Goal: Task Accomplishment & Management: Use online tool/utility

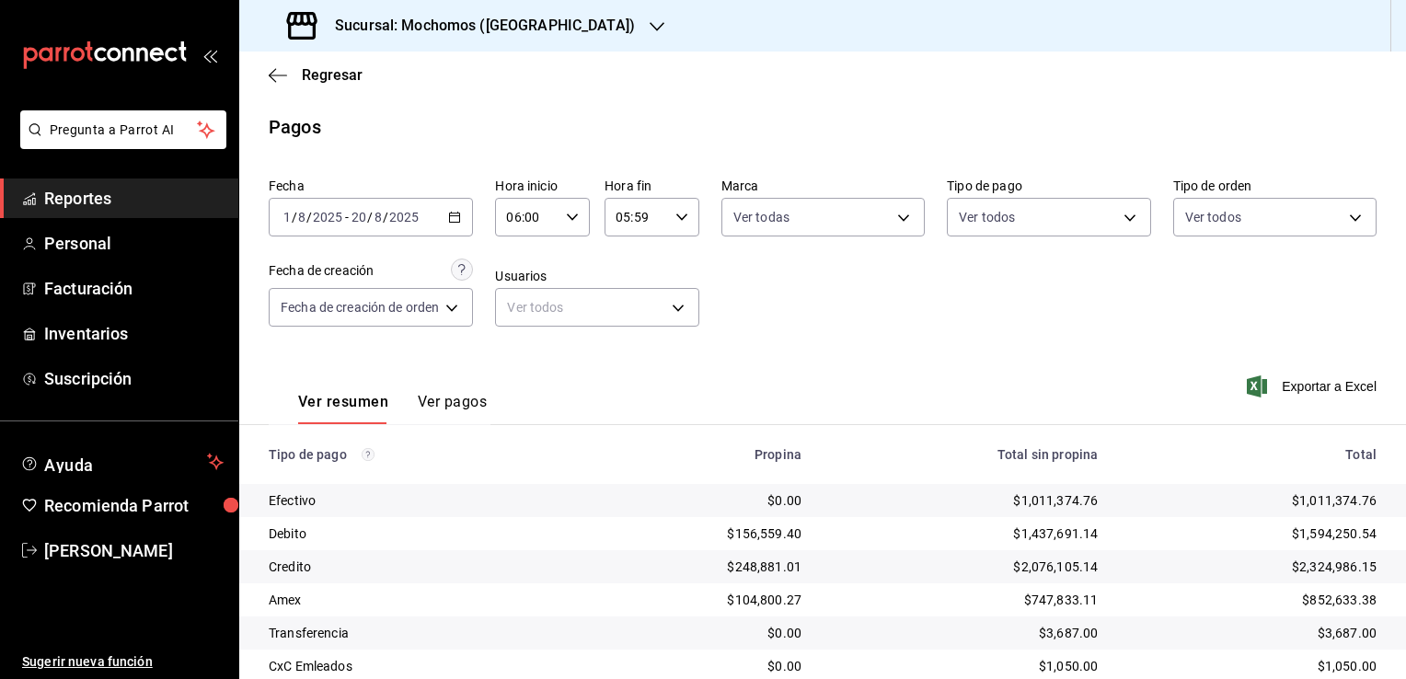
scroll to position [92, 0]
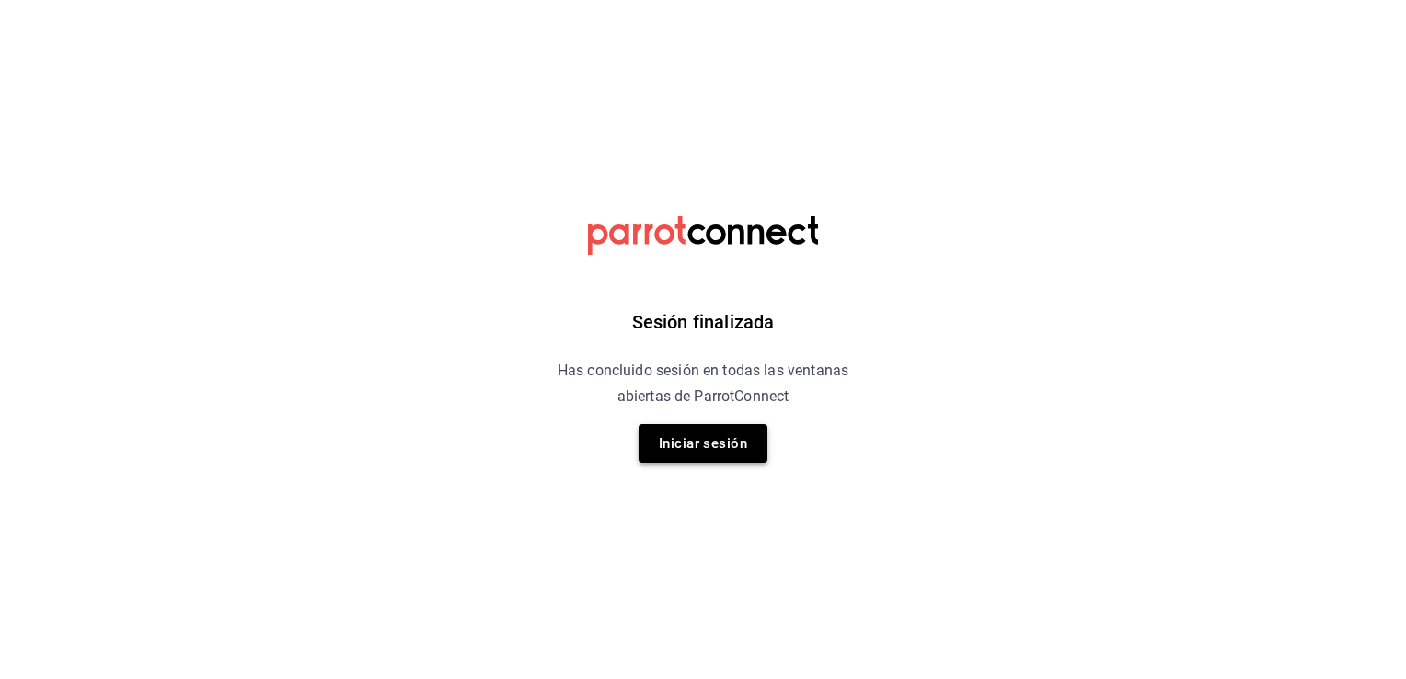
click at [740, 444] on button "Iniciar sesión" at bounding box center [702, 443] width 129 height 39
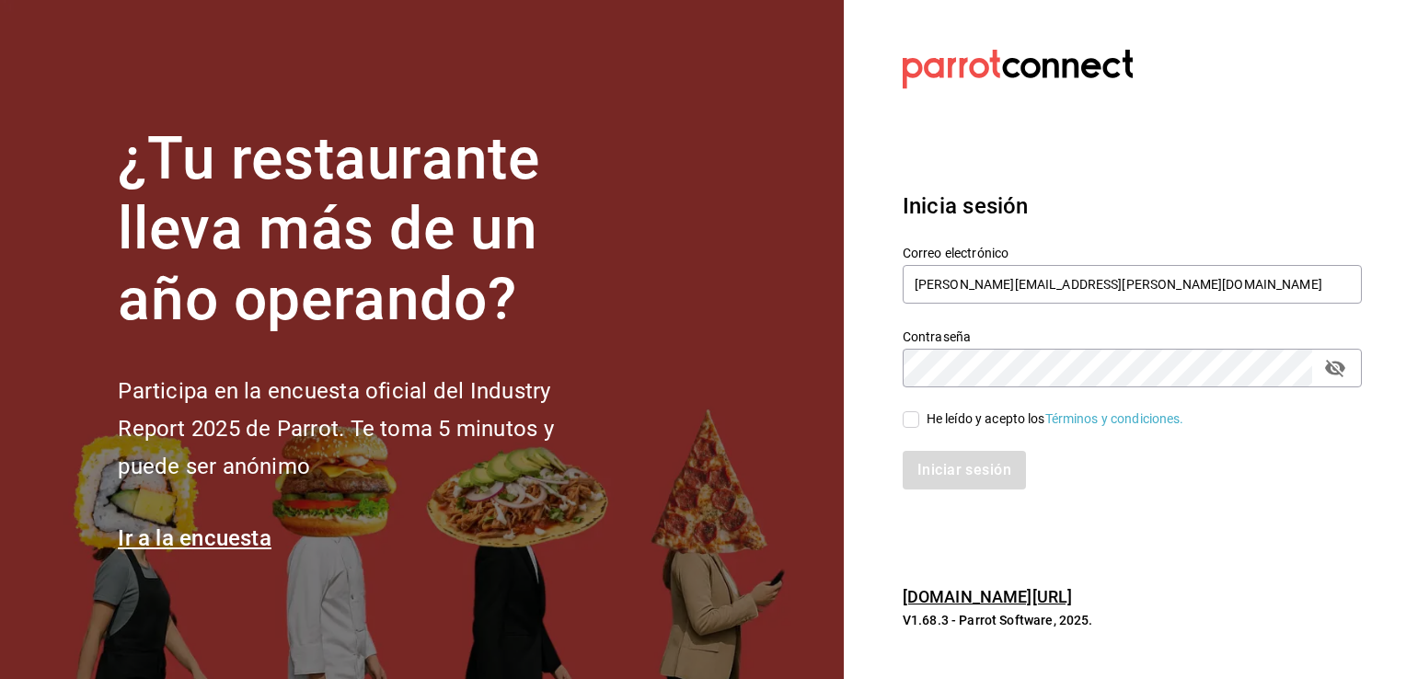
click at [913, 418] on input "He leído y acepto los Términos y condiciones." at bounding box center [910, 419] width 17 height 17
checkbox input "true"
click at [966, 470] on button "Iniciar sesión" at bounding box center [964, 470] width 125 height 39
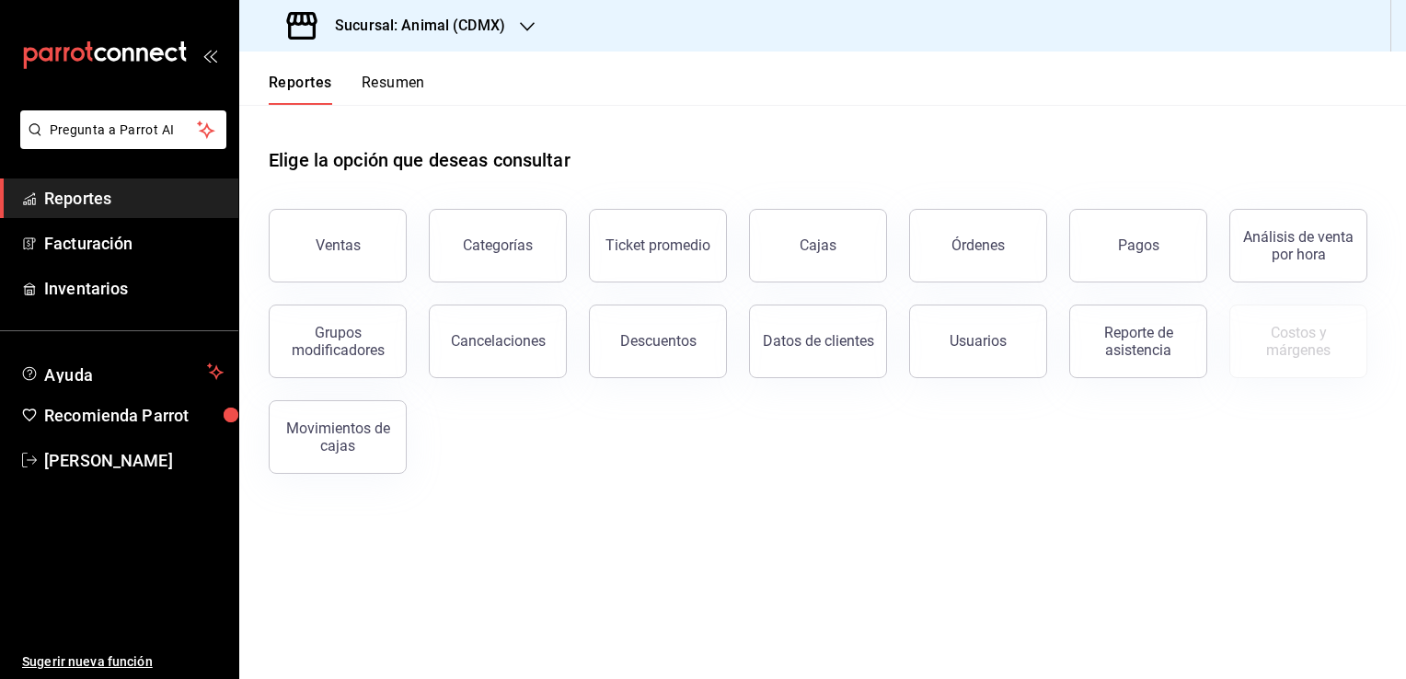
click at [493, 26] on h3 "Sucursal: Animal (CDMX)" at bounding box center [412, 26] width 185 height 22
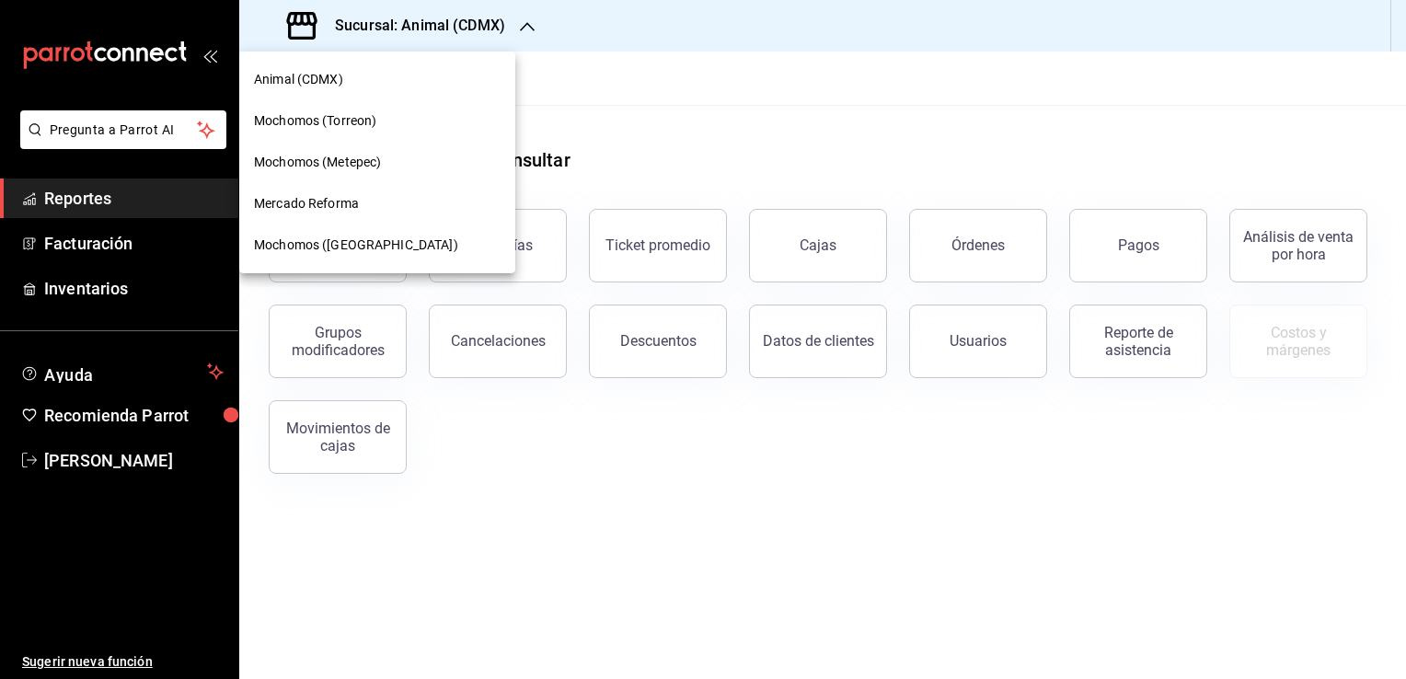
click at [379, 201] on div "Mercado Reforma" at bounding box center [377, 203] width 247 height 19
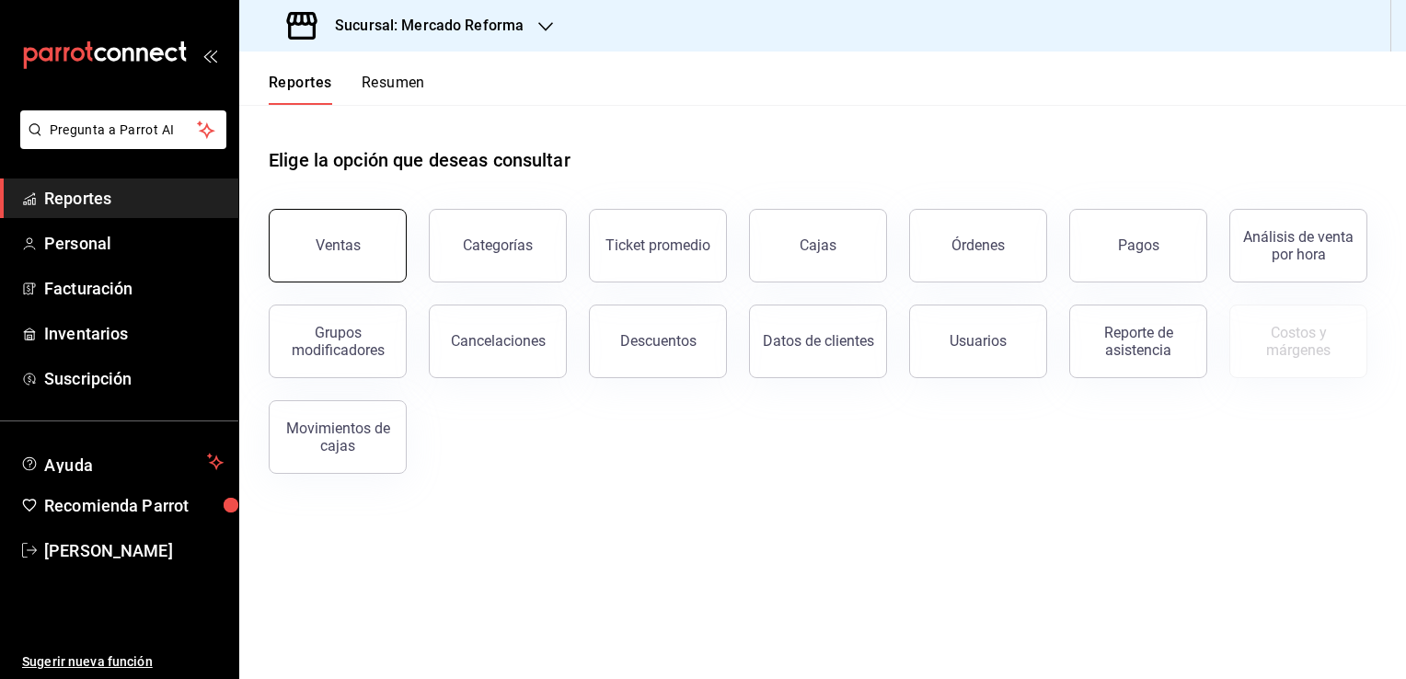
click at [348, 242] on div "Ventas" at bounding box center [338, 244] width 45 height 17
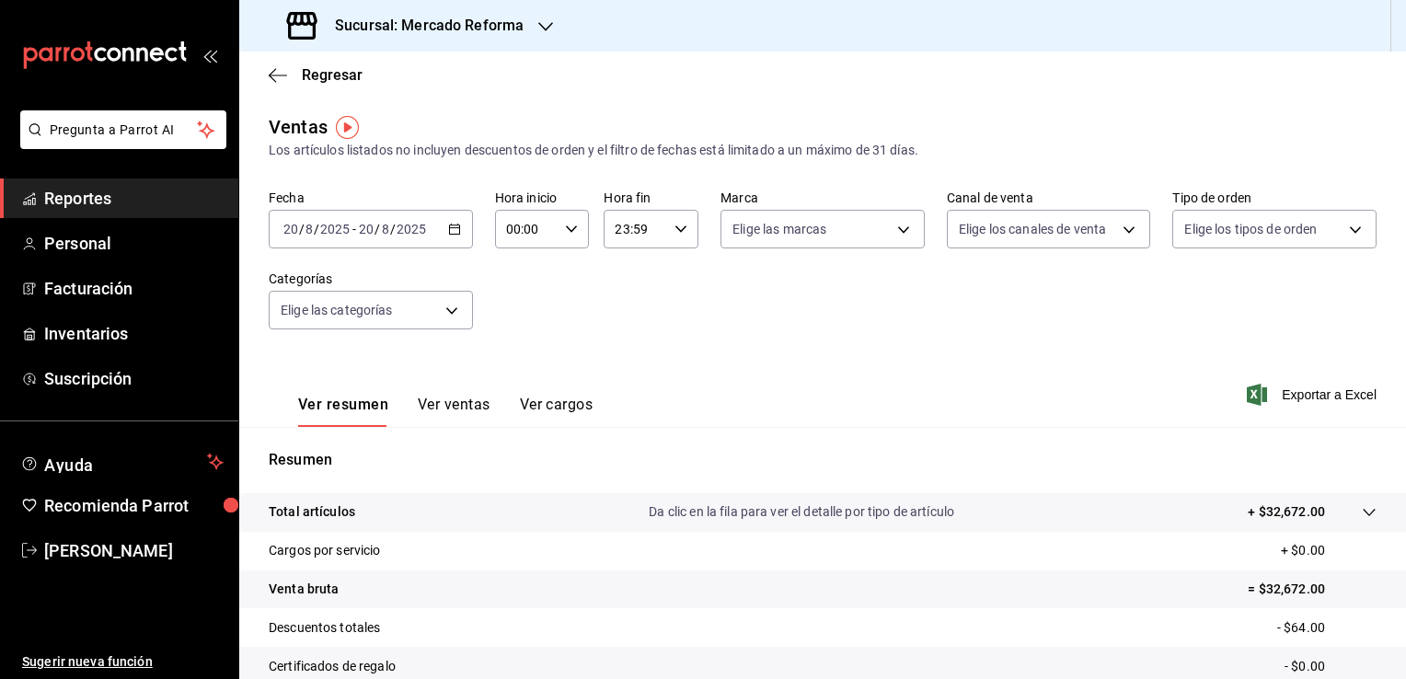
click at [454, 228] on icon "button" at bounding box center [454, 229] width 13 height 13
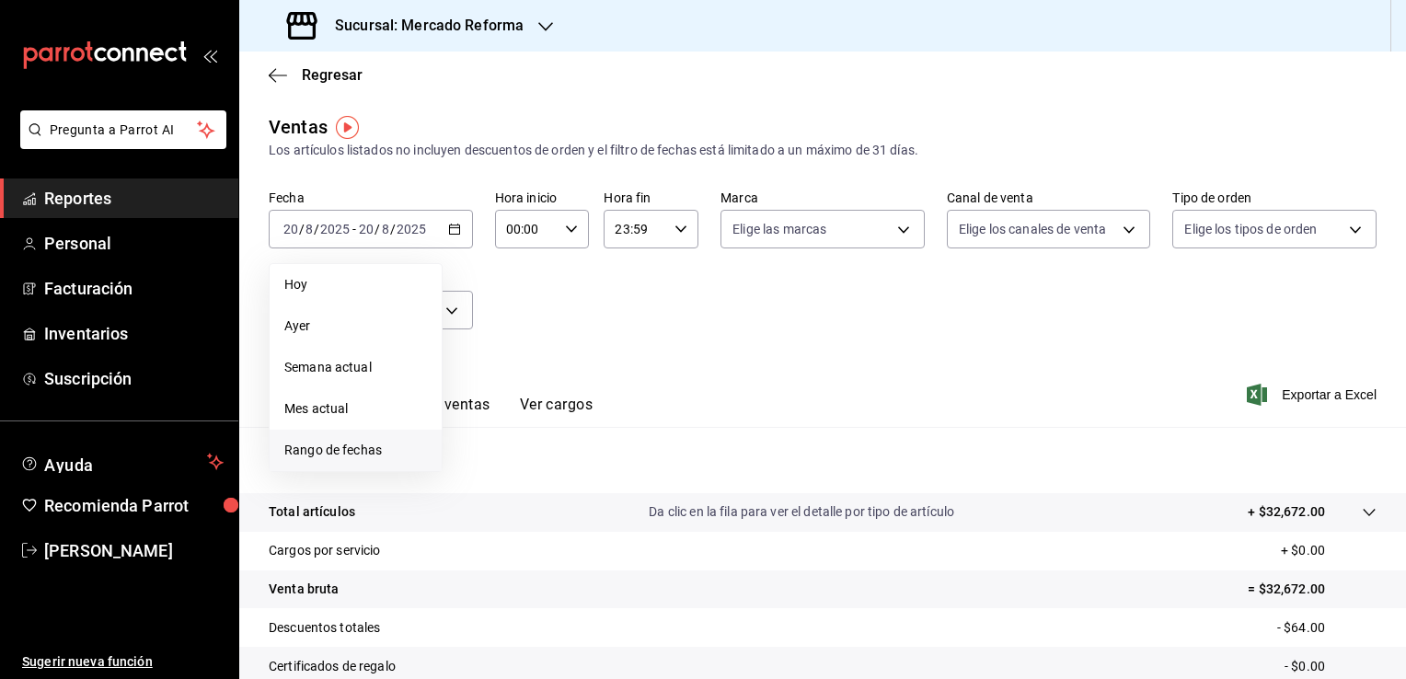
click at [362, 451] on span "Rango de fechas" at bounding box center [355, 450] width 143 height 19
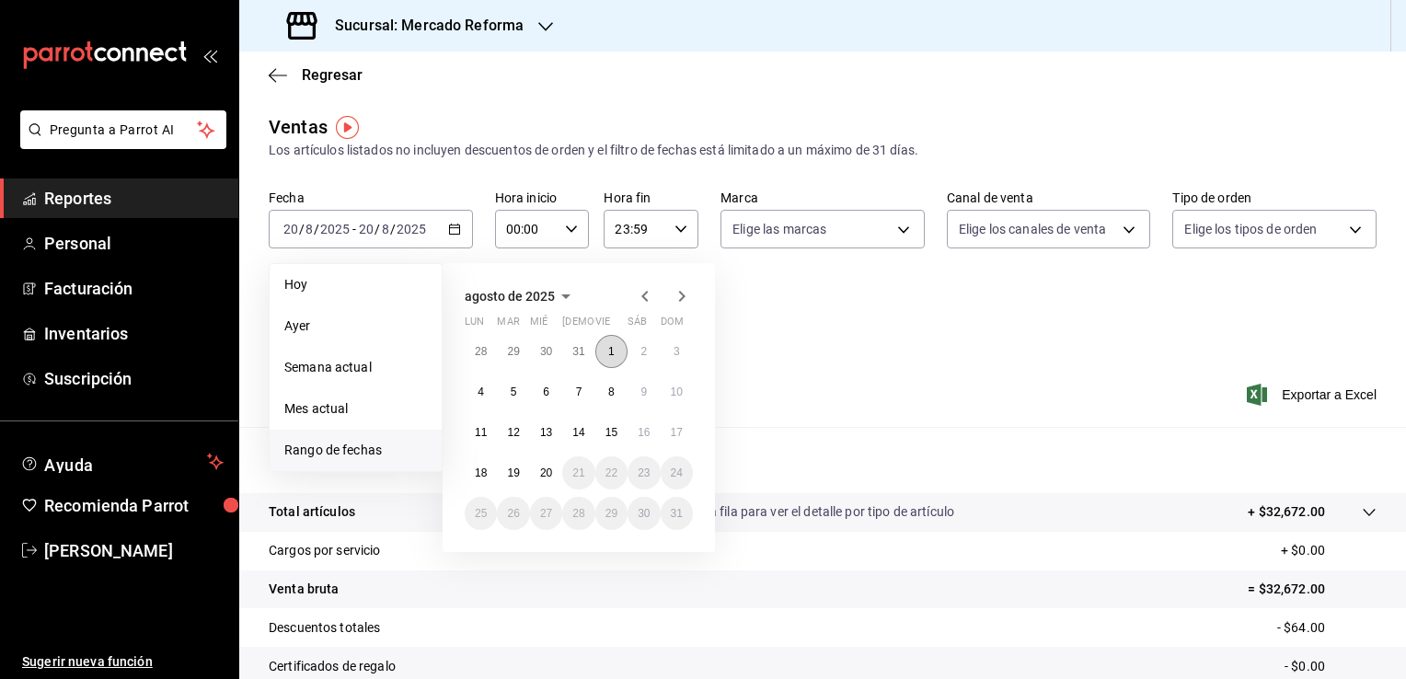
click at [610, 352] on abbr "1" at bounding box center [611, 351] width 6 height 13
click at [547, 476] on abbr "20" at bounding box center [546, 472] width 12 height 13
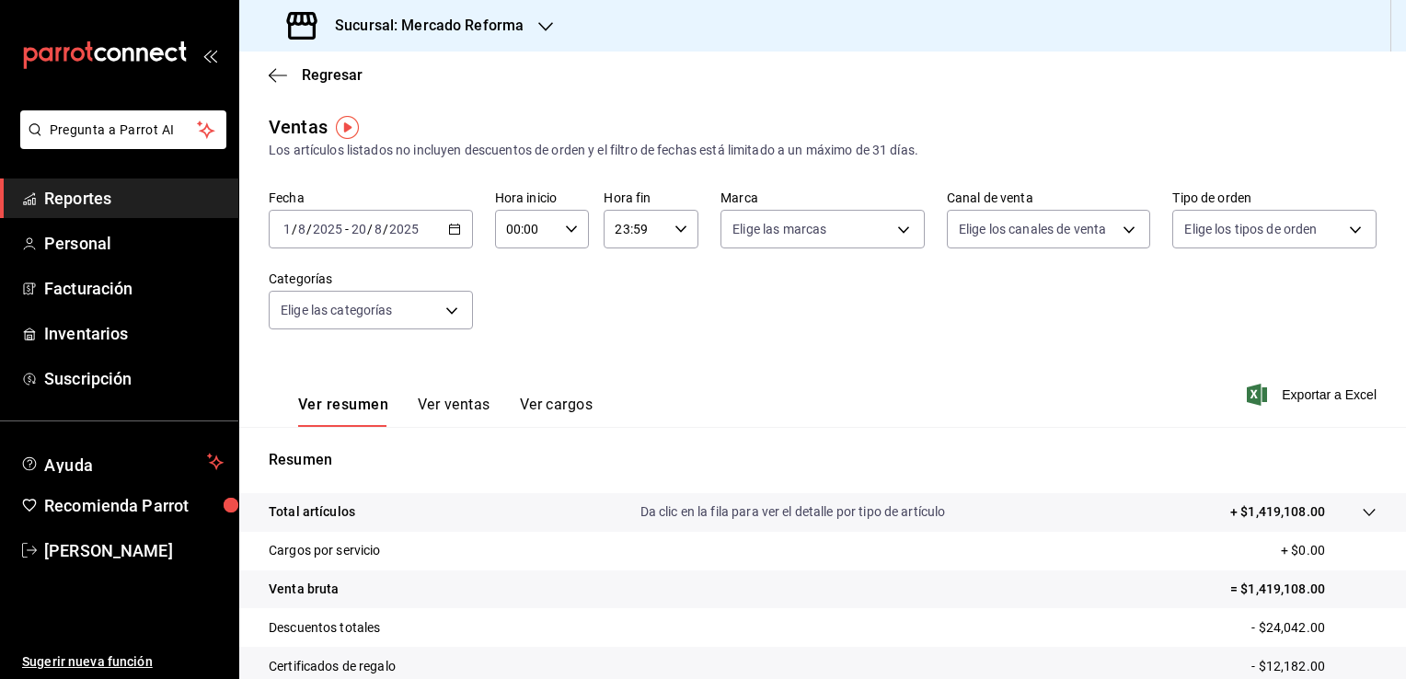
click at [565, 232] on icon "button" at bounding box center [571, 229] width 13 height 13
click at [508, 368] on span "02" at bounding box center [515, 364] width 17 height 15
type input "02:00"
click at [512, 289] on span "06" at bounding box center [515, 283] width 17 height 15
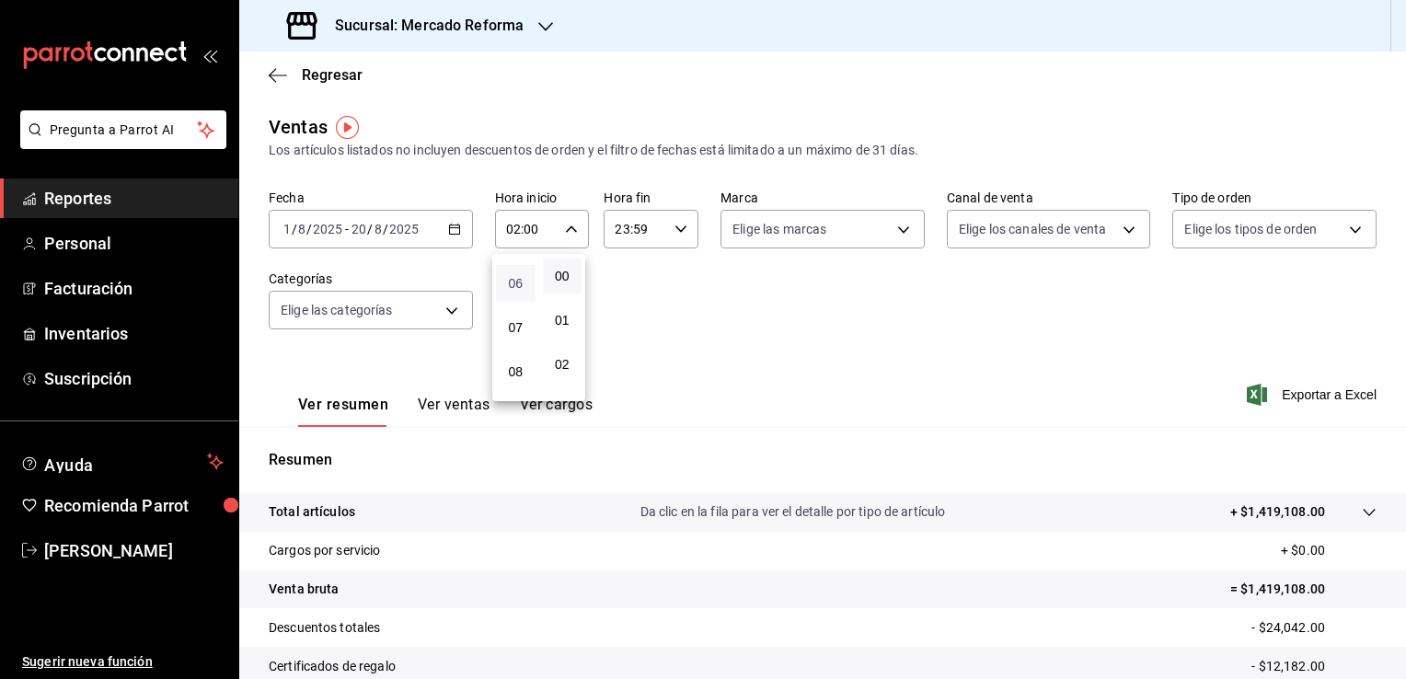
type input "06:00"
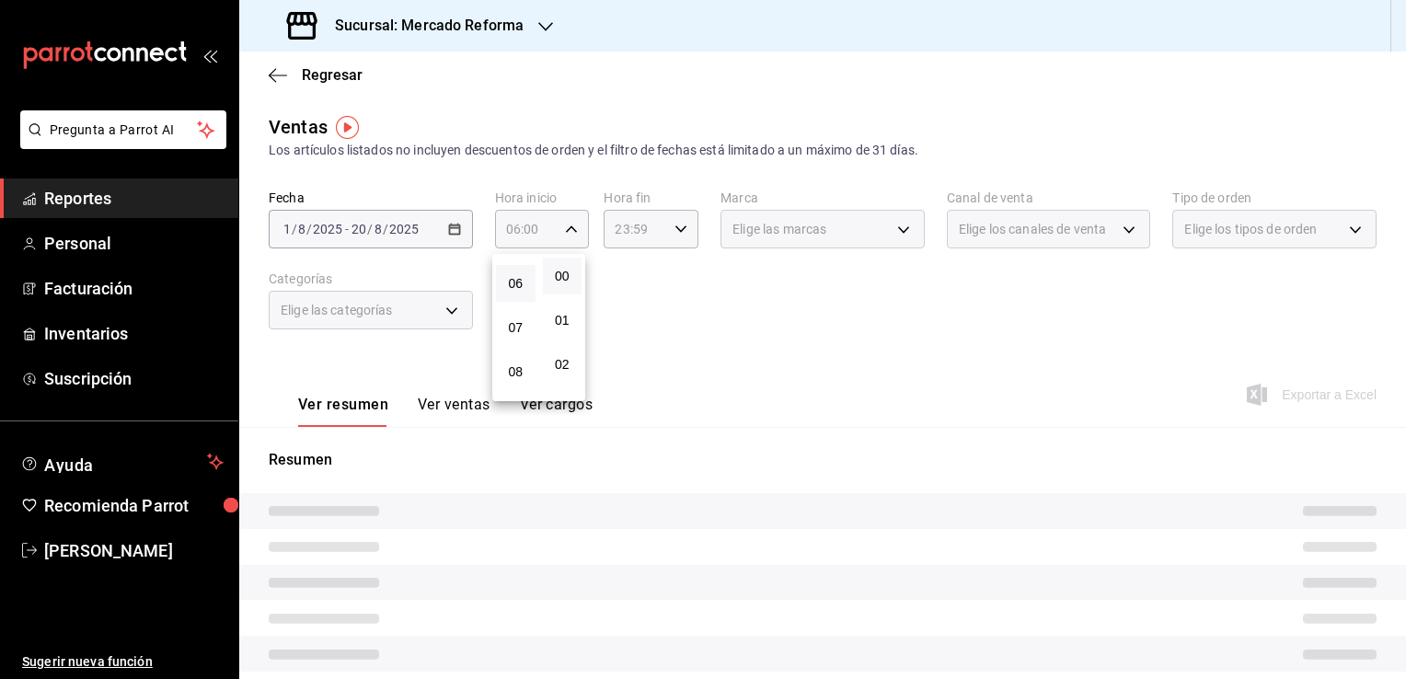
click at [681, 333] on div at bounding box center [703, 339] width 1406 height 679
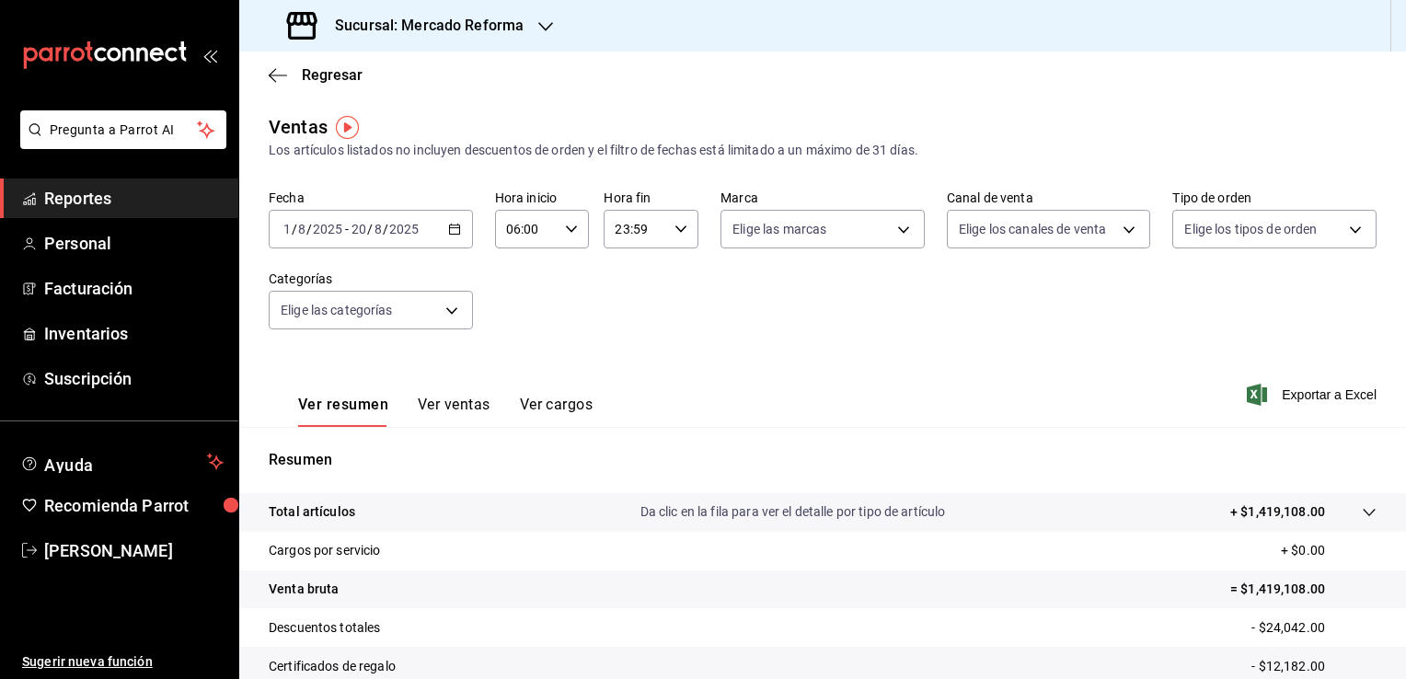
click at [678, 223] on icon "button" at bounding box center [680, 229] width 13 height 13
click at [618, 289] on span "21" at bounding box center [623, 290] width 17 height 15
type input "21:59"
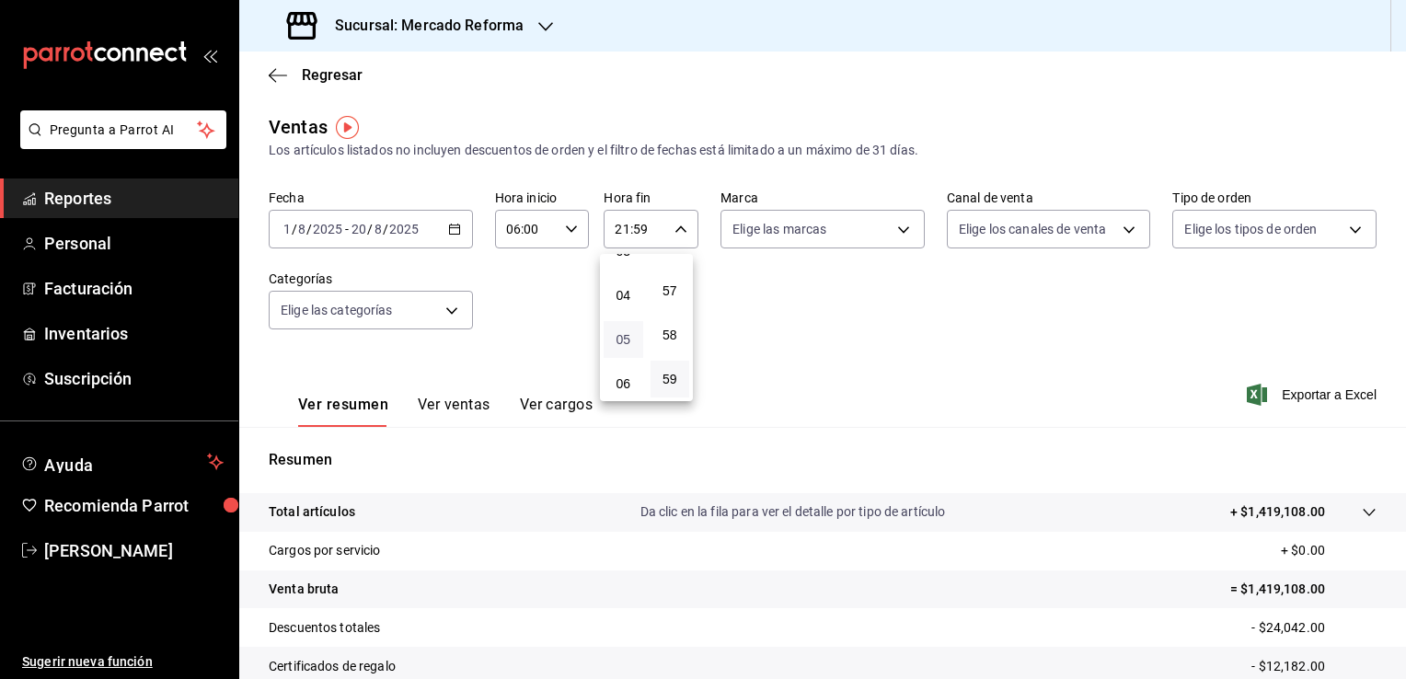
click at [624, 340] on span "05" at bounding box center [623, 339] width 17 height 15
type input "05:59"
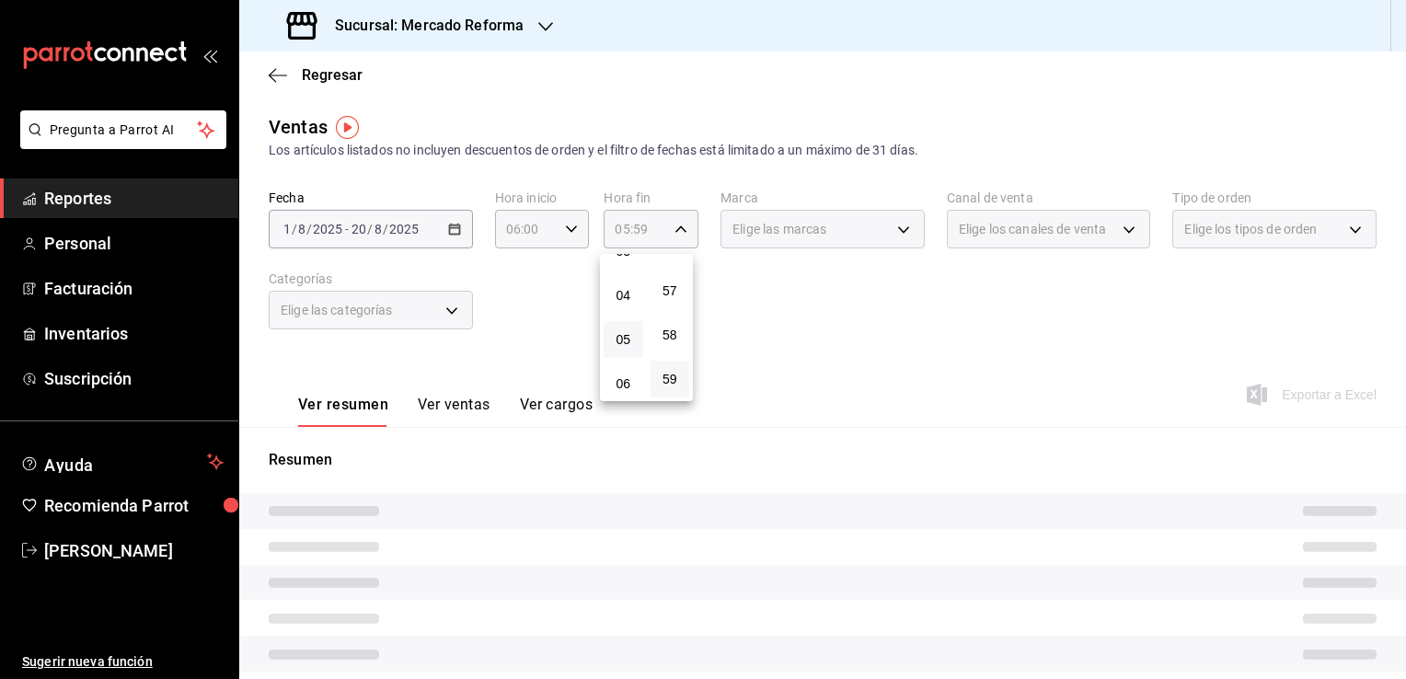
click at [779, 355] on div at bounding box center [703, 339] width 1406 height 679
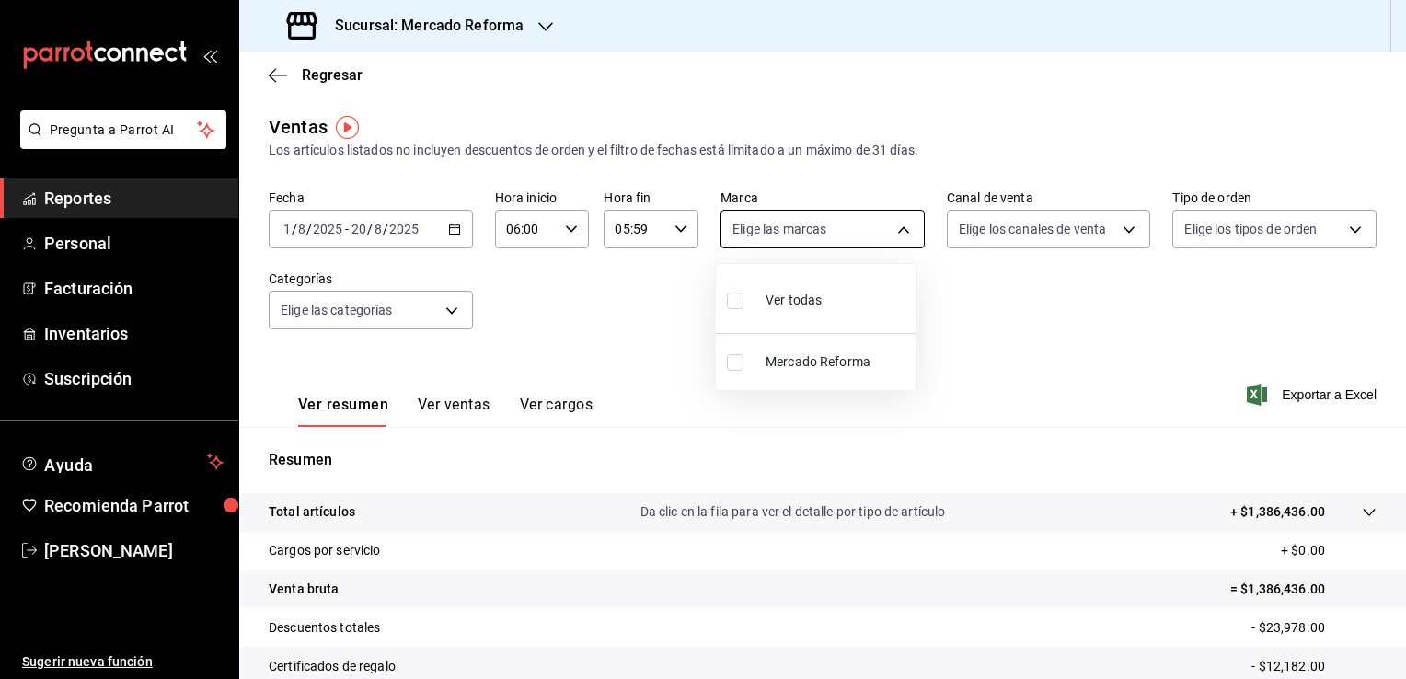
click at [898, 227] on body "Pregunta a Parrot AI Reportes Personal Facturación Inventarios Suscripción Ayud…" at bounding box center [703, 339] width 1406 height 679
click at [817, 301] on span "Ver todas" at bounding box center [793, 300] width 56 height 19
type input "ae828a00-f9e9-46fb-a95c-bc024de736cf"
checkbox input "true"
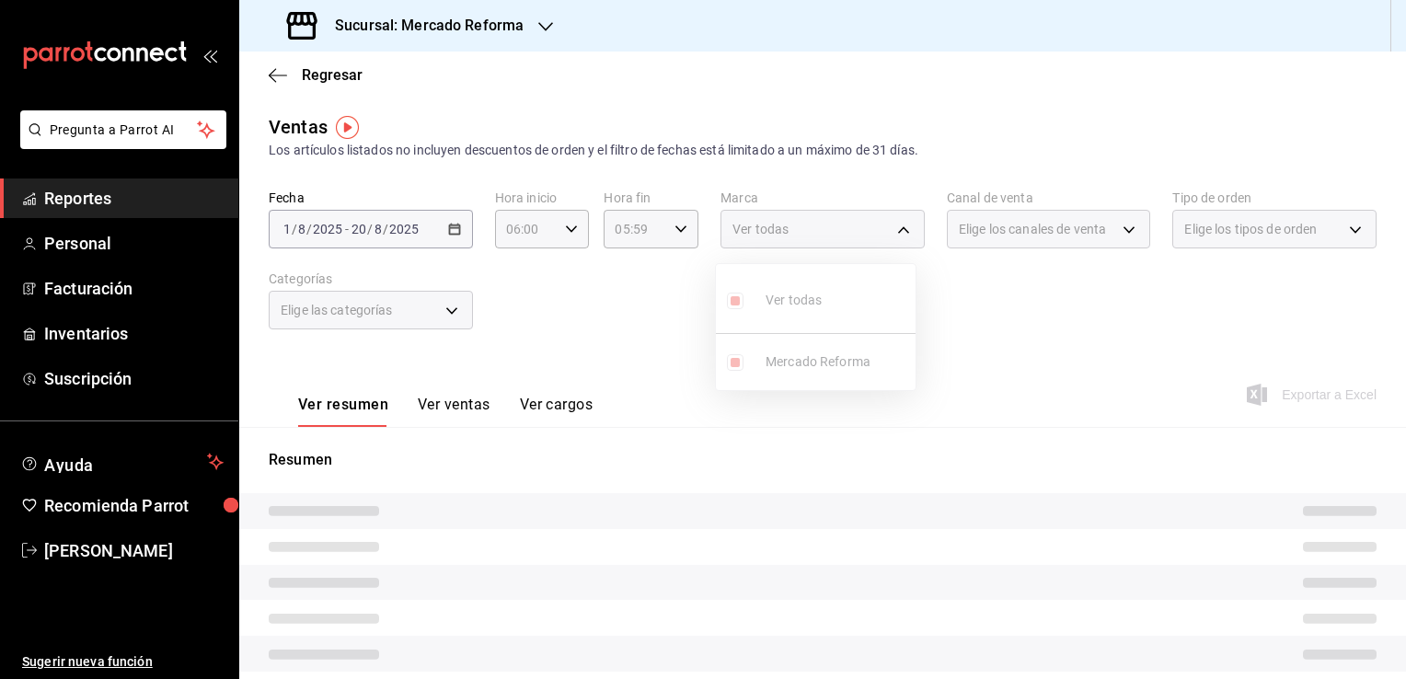
click at [985, 328] on div at bounding box center [703, 339] width 1406 height 679
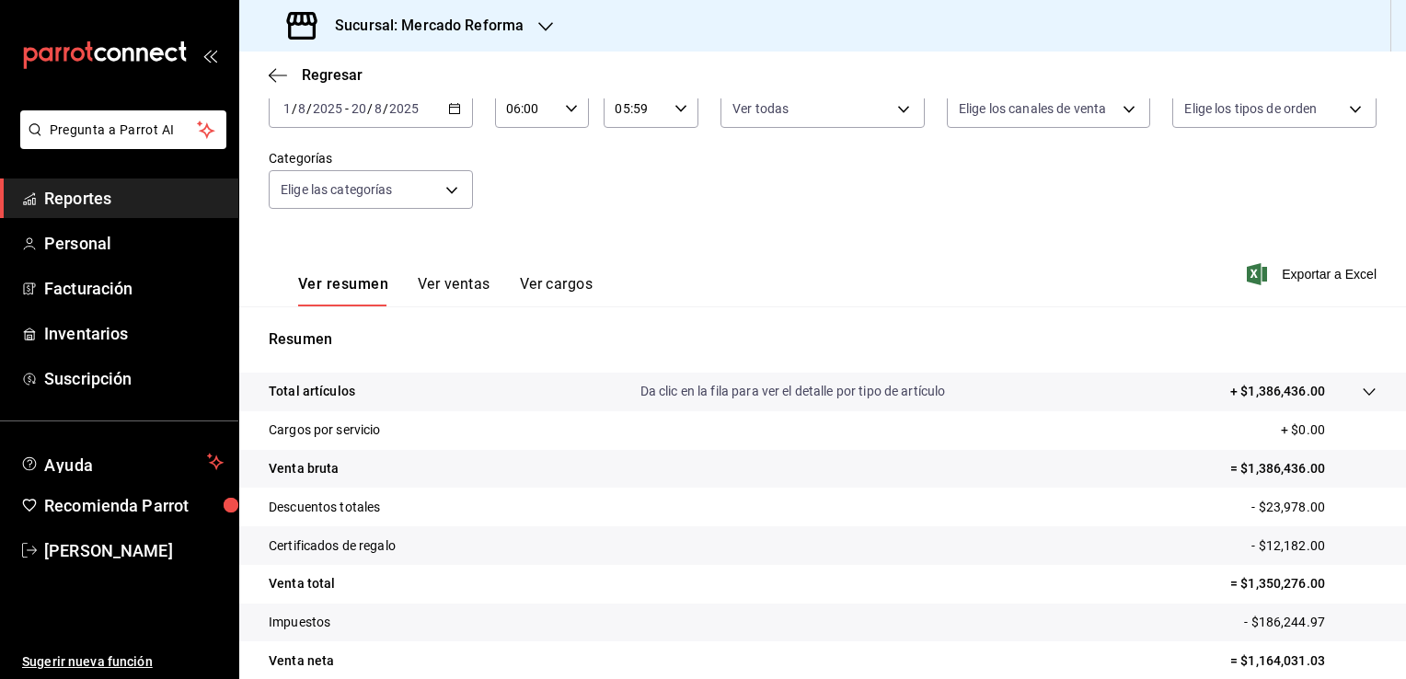
scroll to position [121, 0]
click at [1304, 271] on span "Exportar a Excel" at bounding box center [1313, 273] width 126 height 22
click at [821, 203] on div "Fecha [DATE] [DATE] - [DATE] [DATE] Hora inicio 06:00 Hora inicio Hora fin 05:5…" at bounding box center [823, 149] width 1108 height 162
click at [131, 192] on span "Reportes" at bounding box center [133, 198] width 179 height 25
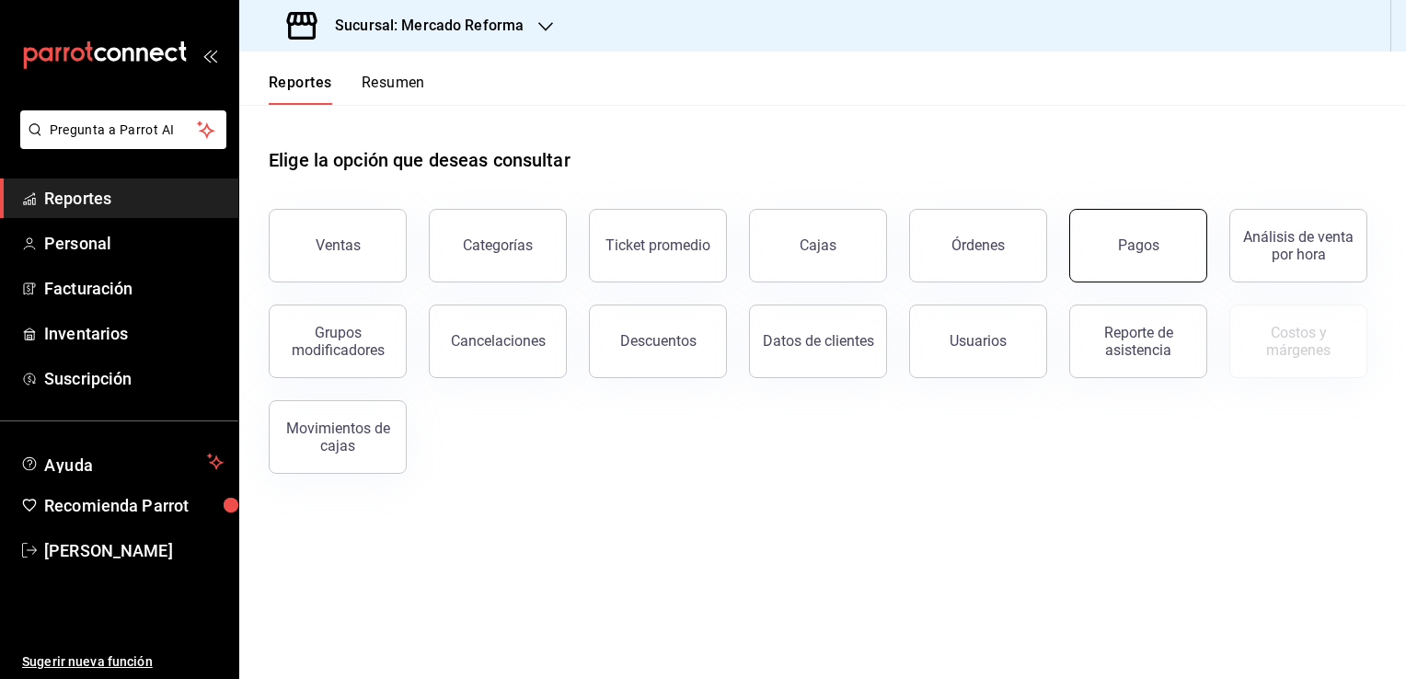
click at [1169, 234] on button "Pagos" at bounding box center [1138, 246] width 138 height 74
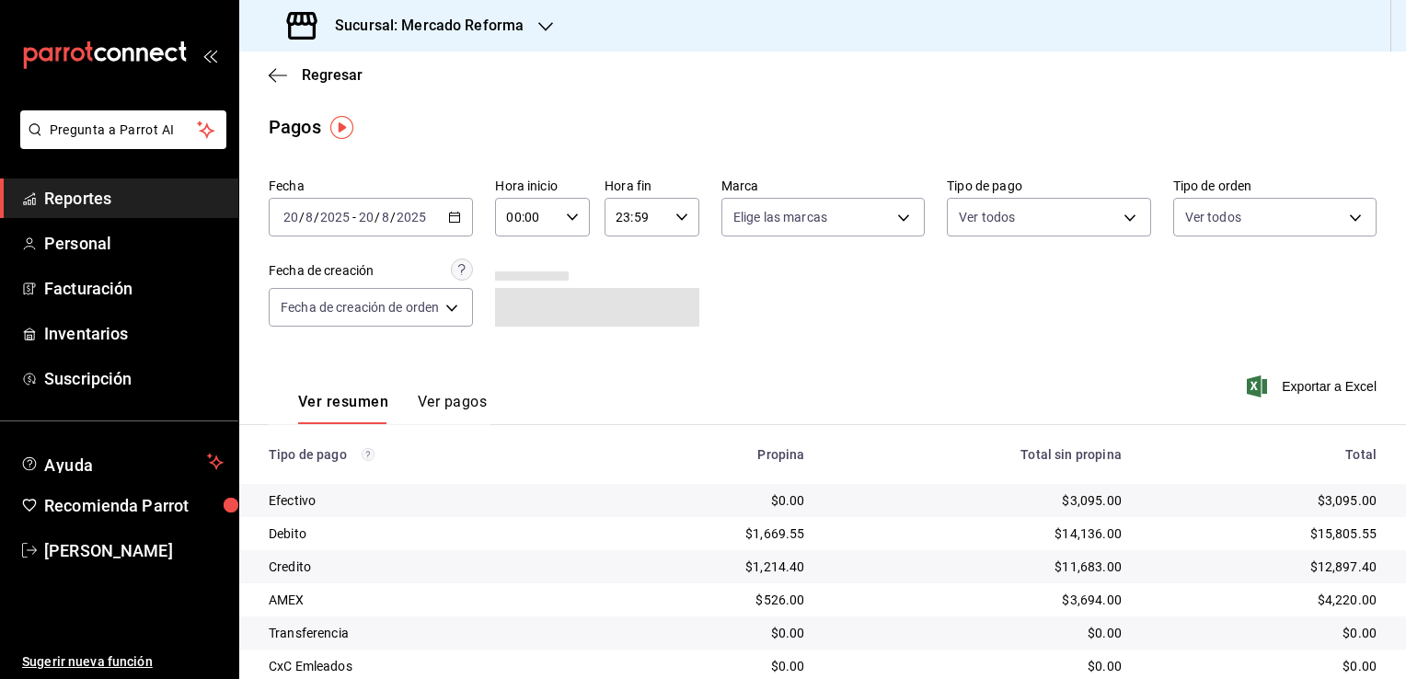
click at [457, 220] on icon "button" at bounding box center [454, 217] width 13 height 13
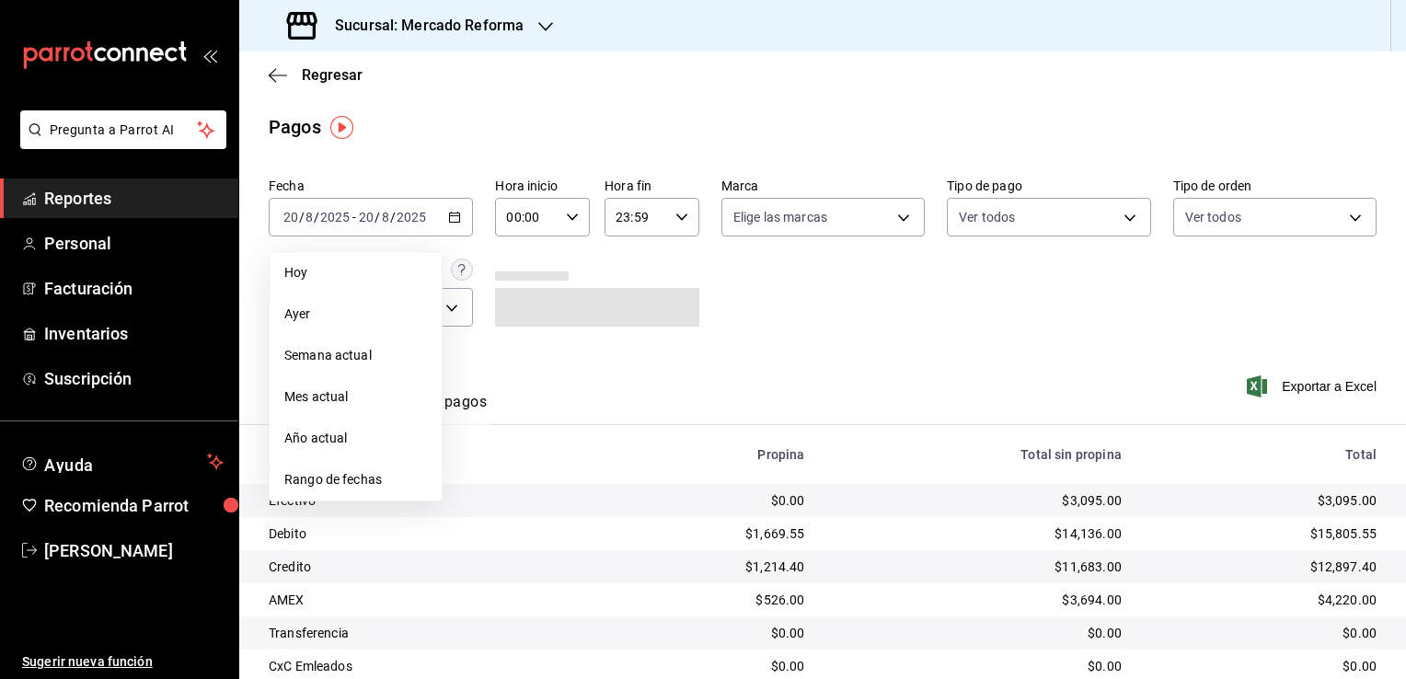
click at [357, 393] on span "Mes actual" at bounding box center [355, 396] width 143 height 19
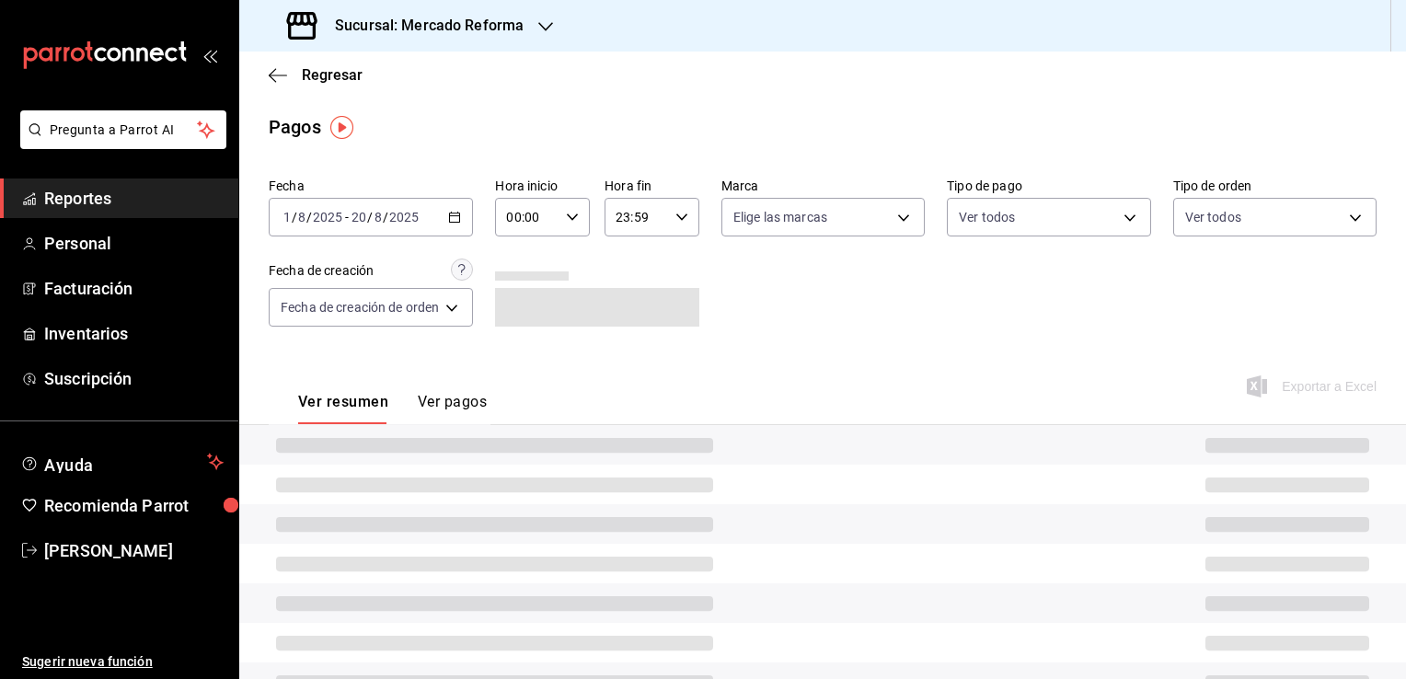
click at [453, 215] on \(Stroke\) "button" at bounding box center [455, 215] width 10 height 1
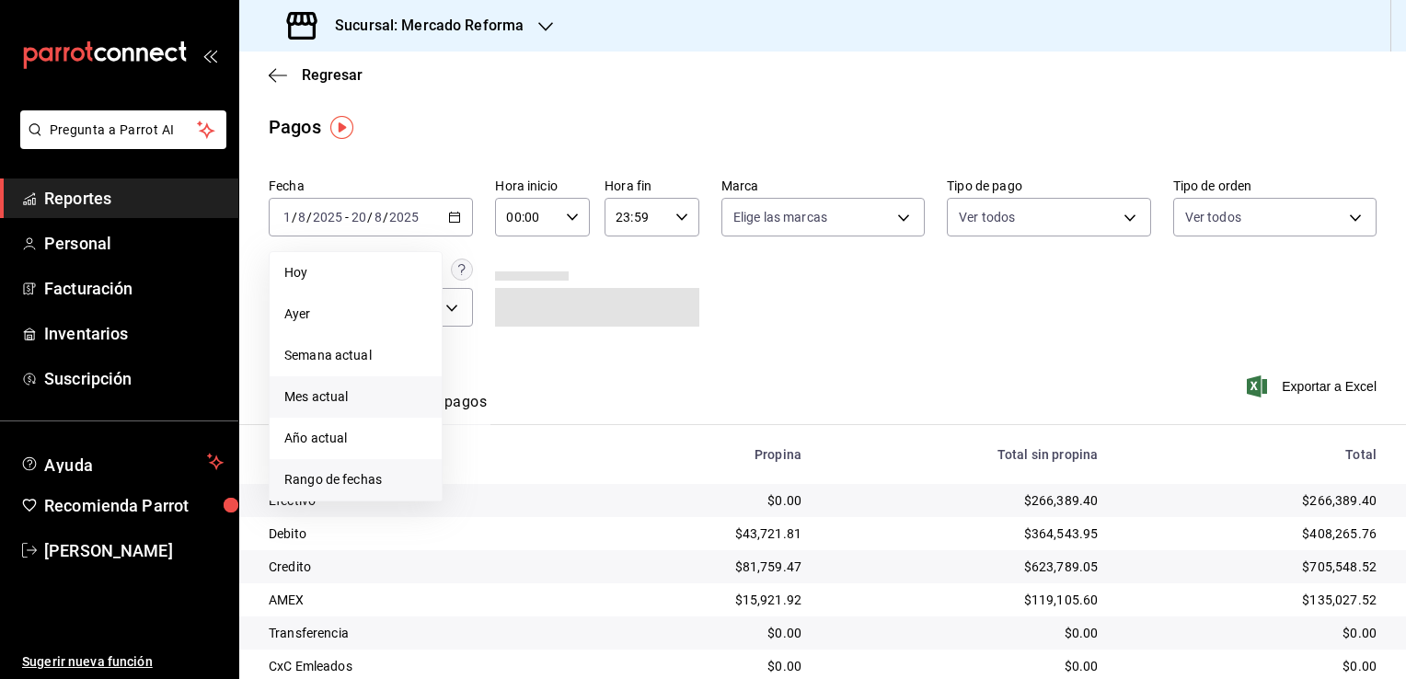
click at [379, 476] on span "Rango de fechas" at bounding box center [355, 479] width 143 height 19
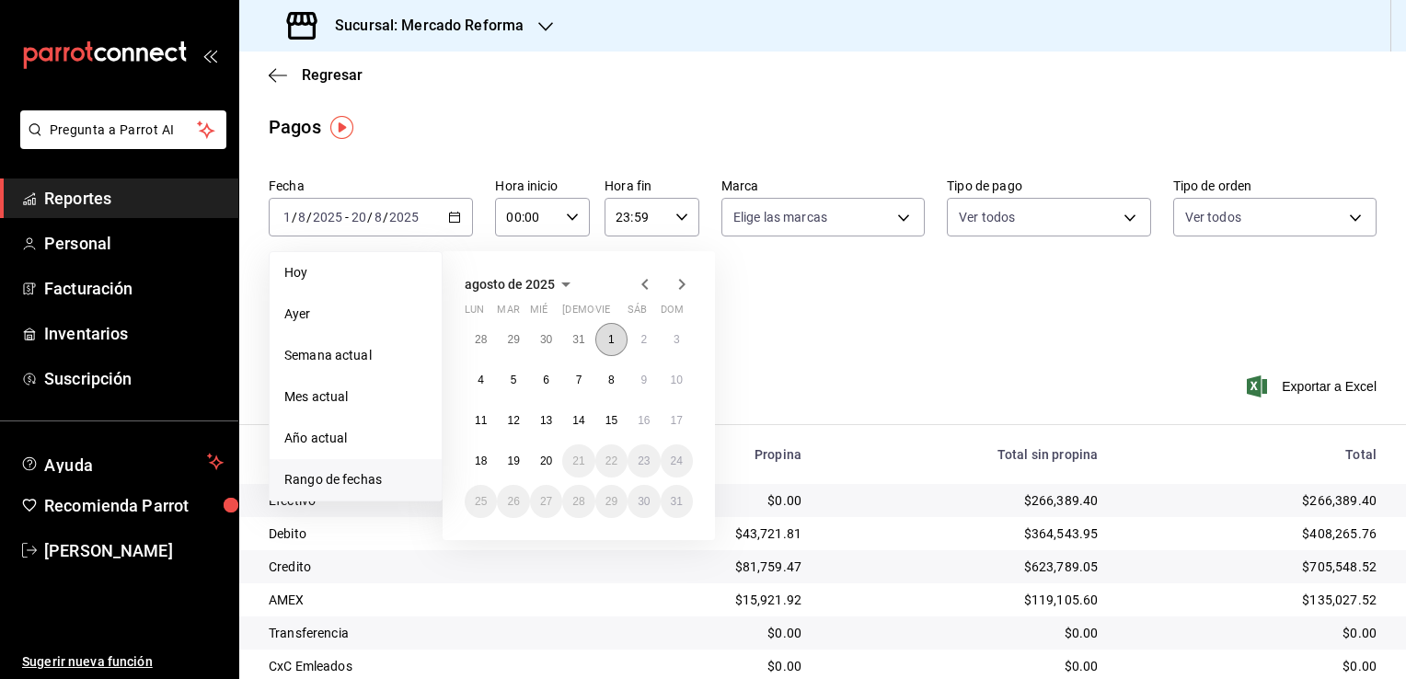
click at [615, 338] on button "1" at bounding box center [611, 339] width 32 height 33
click at [541, 459] on abbr "20" at bounding box center [546, 460] width 12 height 13
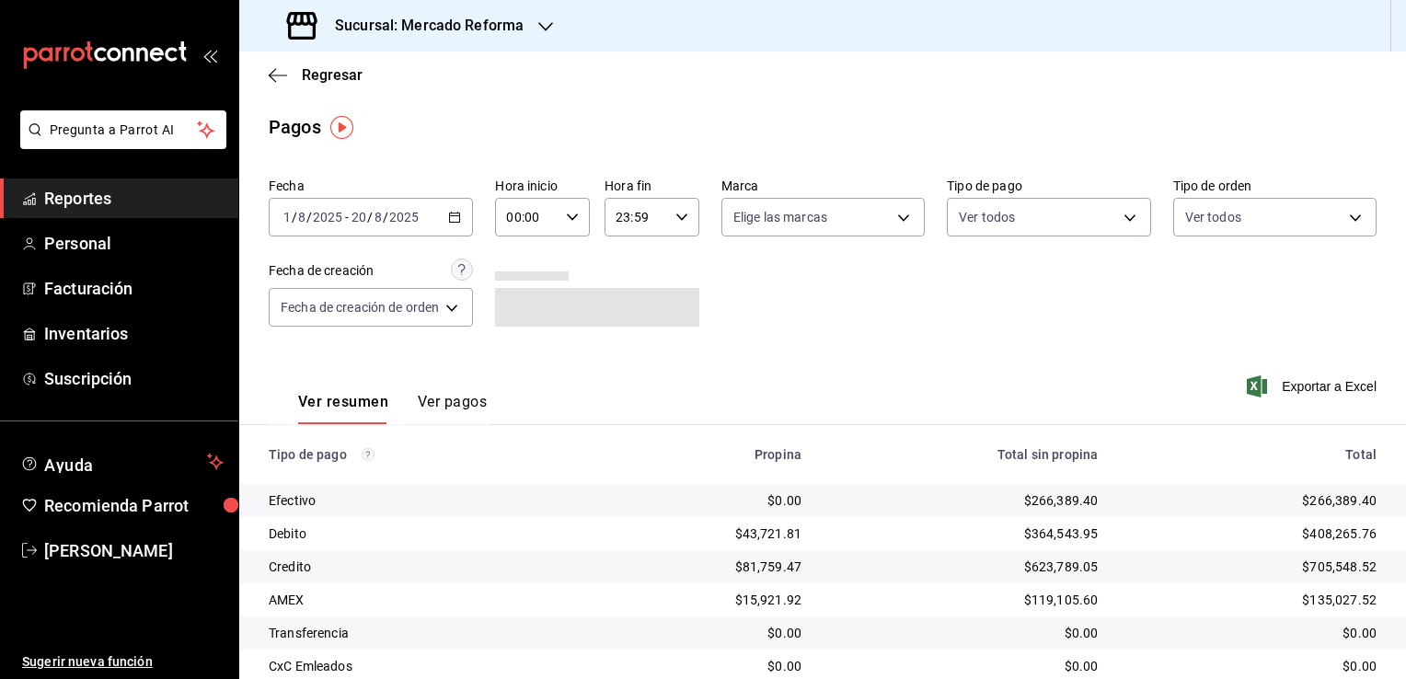
click at [570, 216] on icon "button" at bounding box center [572, 217] width 13 height 13
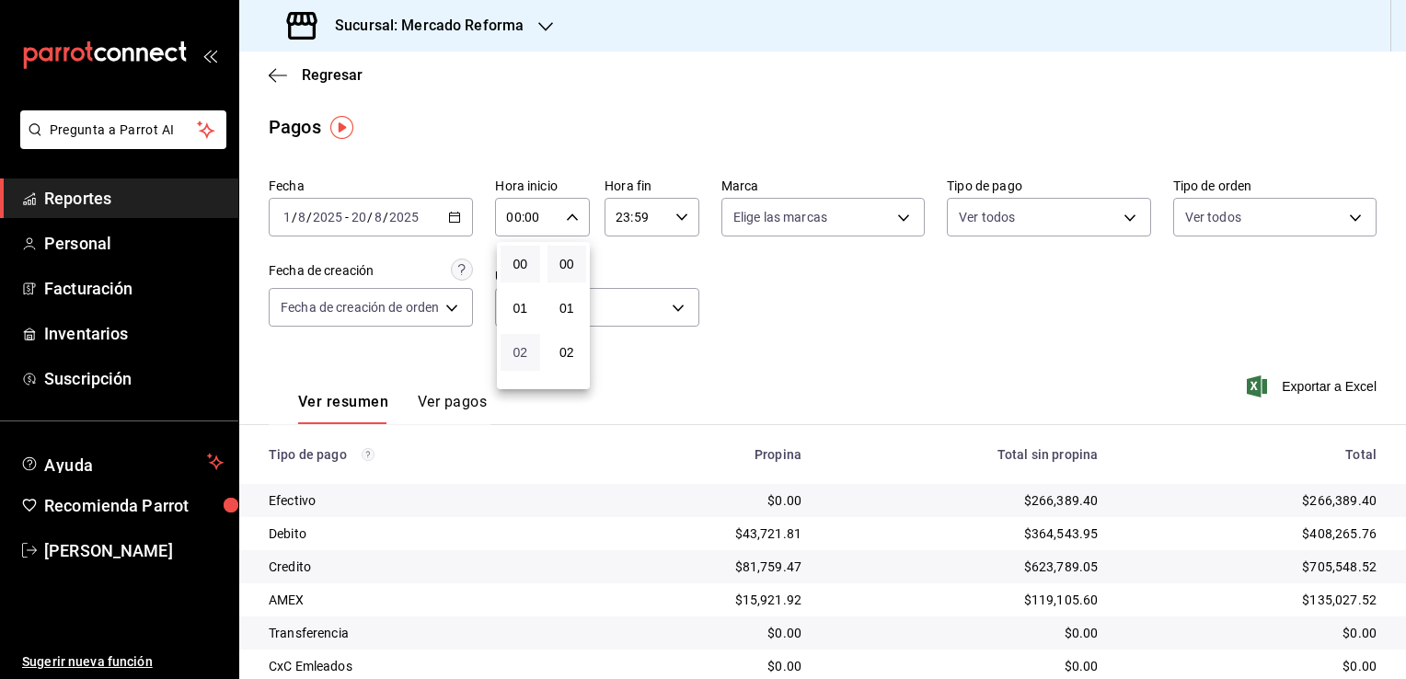
click at [518, 356] on span "02" at bounding box center [519, 352] width 17 height 15
type input "02:00"
click at [518, 352] on span "06" at bounding box center [519, 345] width 17 height 15
type input "06:00"
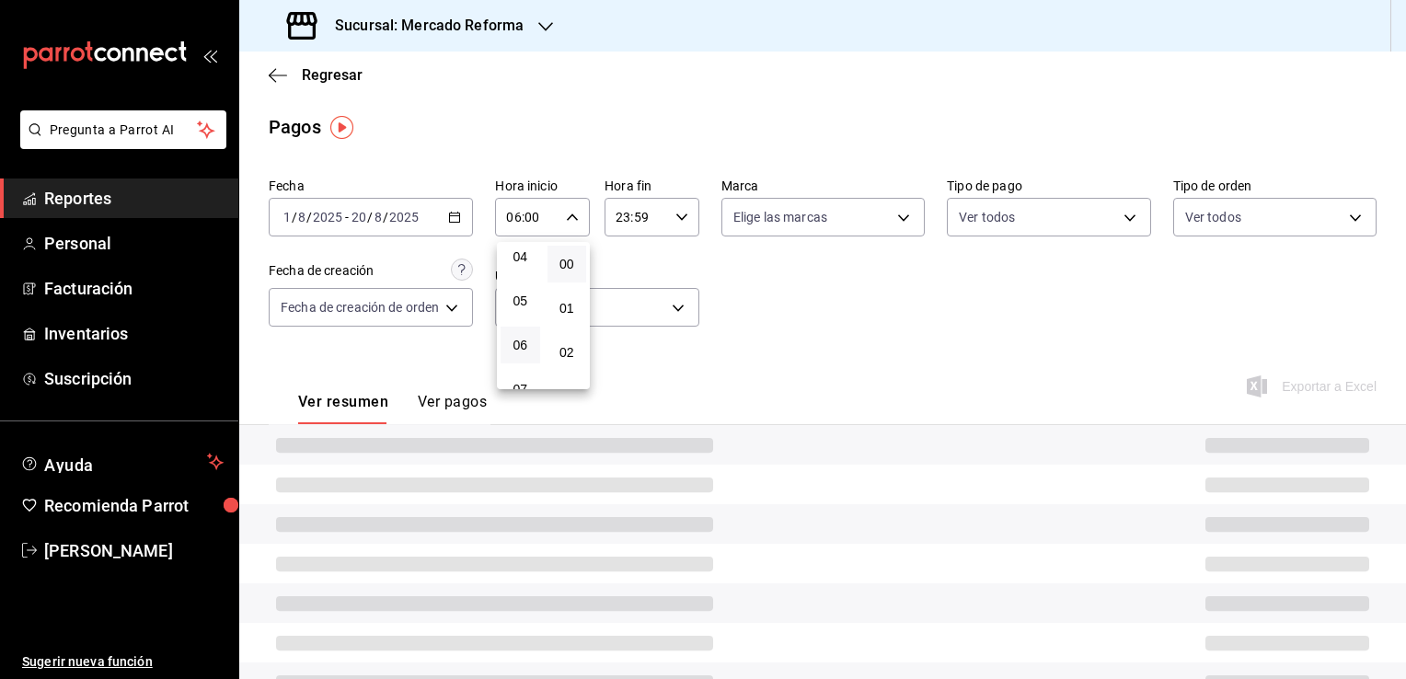
click at [743, 363] on div at bounding box center [703, 339] width 1406 height 679
click at [676, 212] on icon "button" at bounding box center [681, 217] width 13 height 13
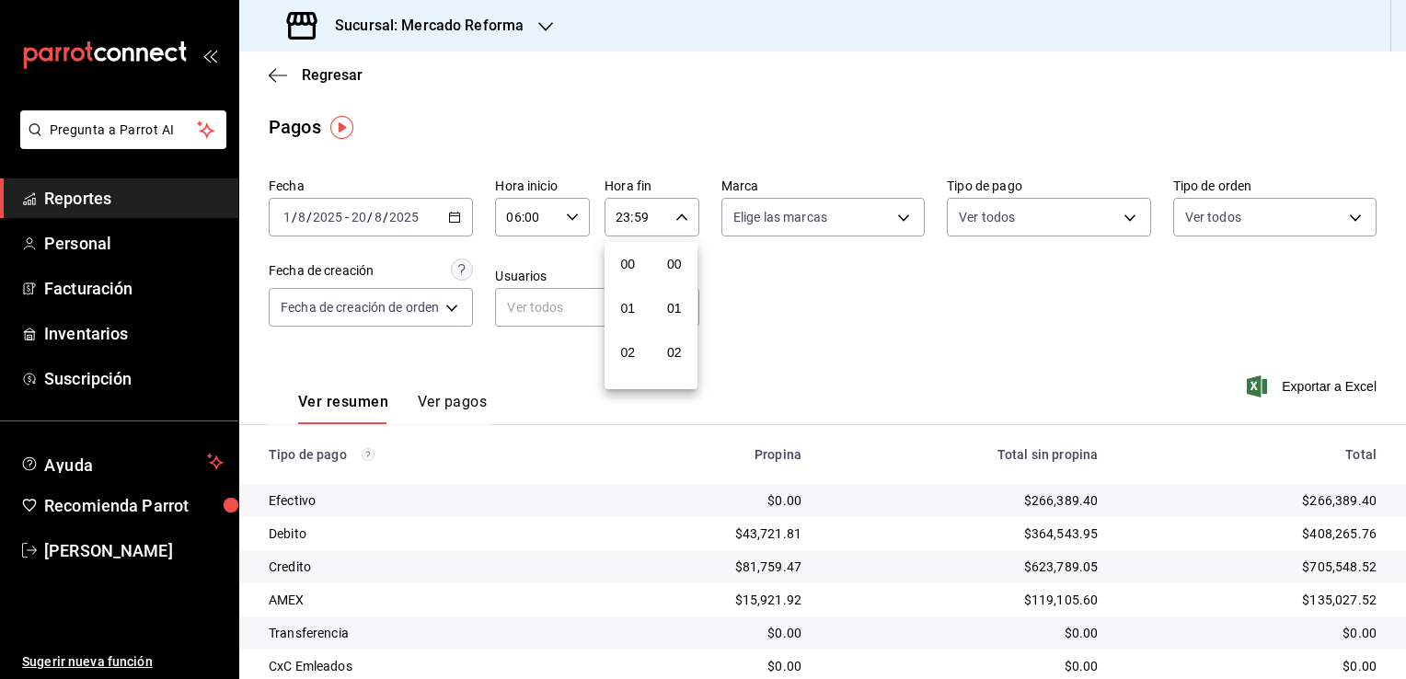
scroll to position [2546, 0]
click at [632, 271] on span "21" at bounding box center [627, 278] width 17 height 15
type input "21:59"
click at [626, 314] on span "05" at bounding box center [627, 309] width 17 height 15
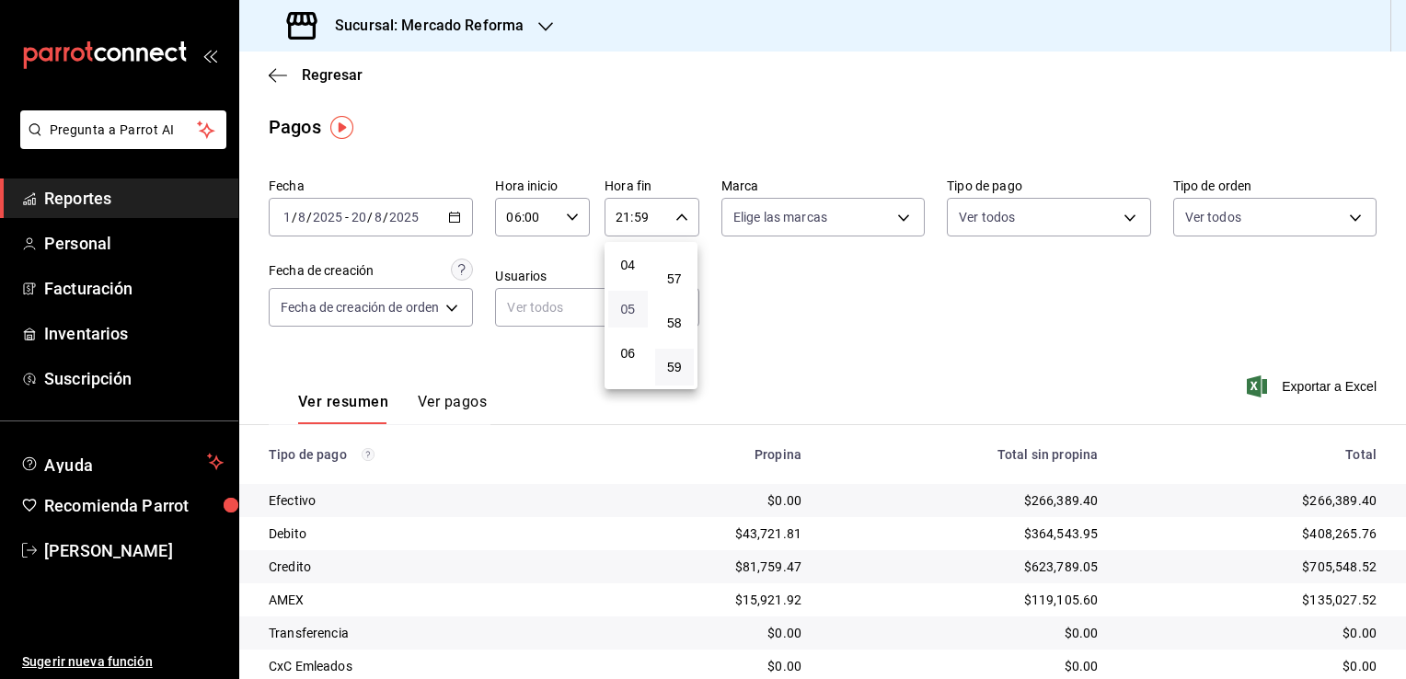
type input "05:59"
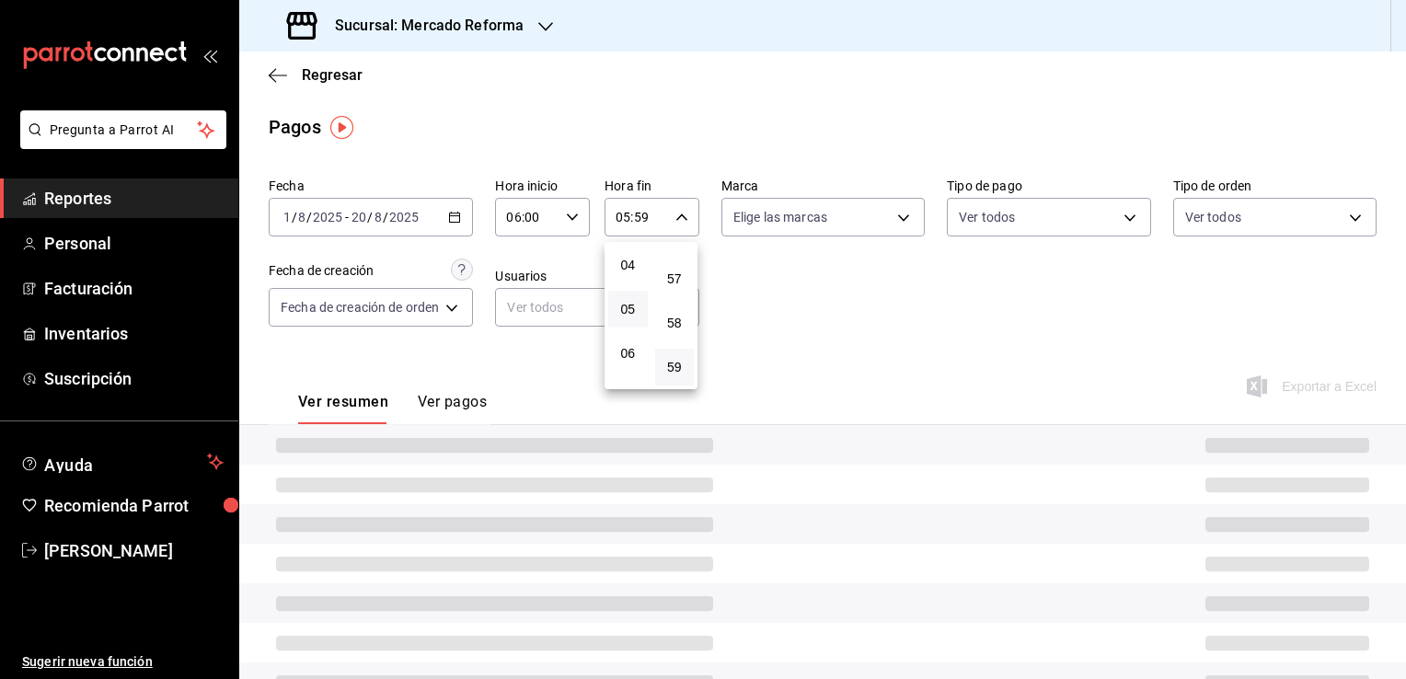
click at [797, 318] on div at bounding box center [703, 339] width 1406 height 679
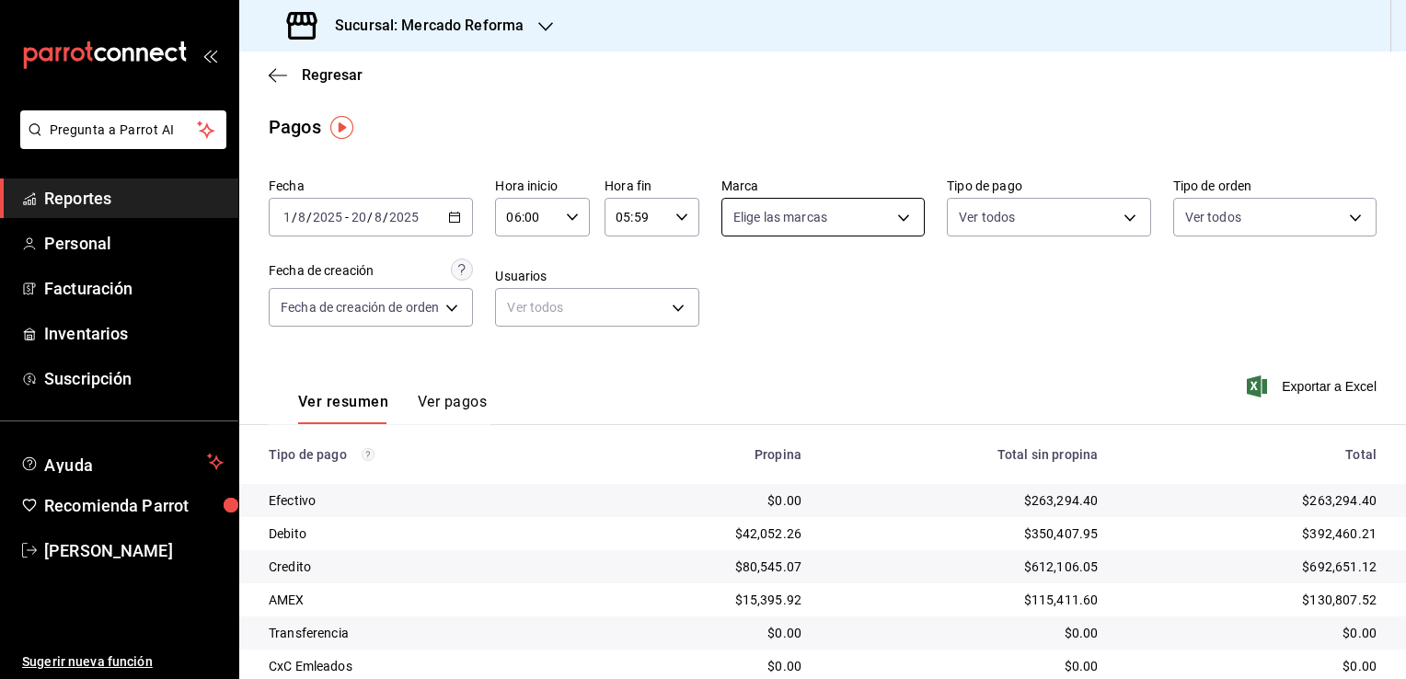
click at [902, 223] on body "Pregunta a Parrot AI Reportes Personal Facturación Inventarios Suscripción Ayud…" at bounding box center [703, 339] width 1406 height 679
click at [829, 270] on li "Ver todas" at bounding box center [818, 286] width 198 height 54
type input "ae828a00-f9e9-46fb-a95c-bc024de736cf"
checkbox input "true"
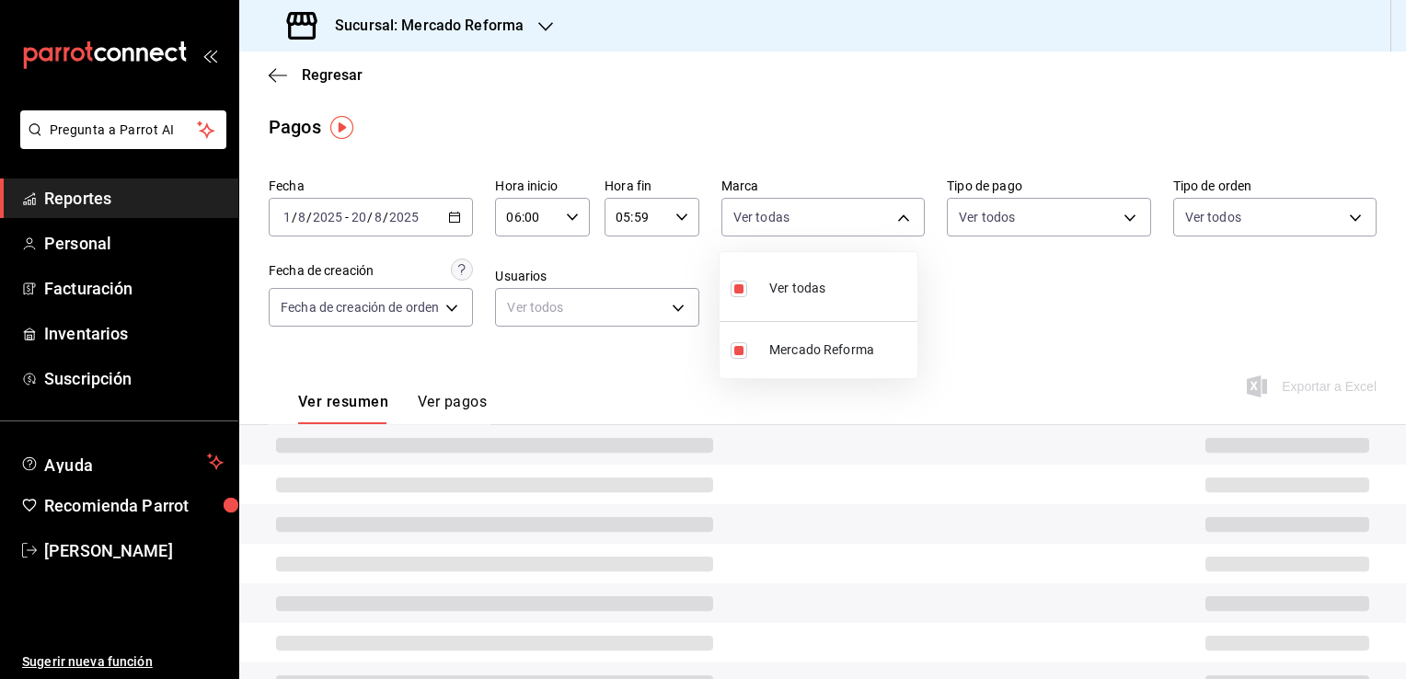
click at [985, 307] on div at bounding box center [703, 339] width 1406 height 679
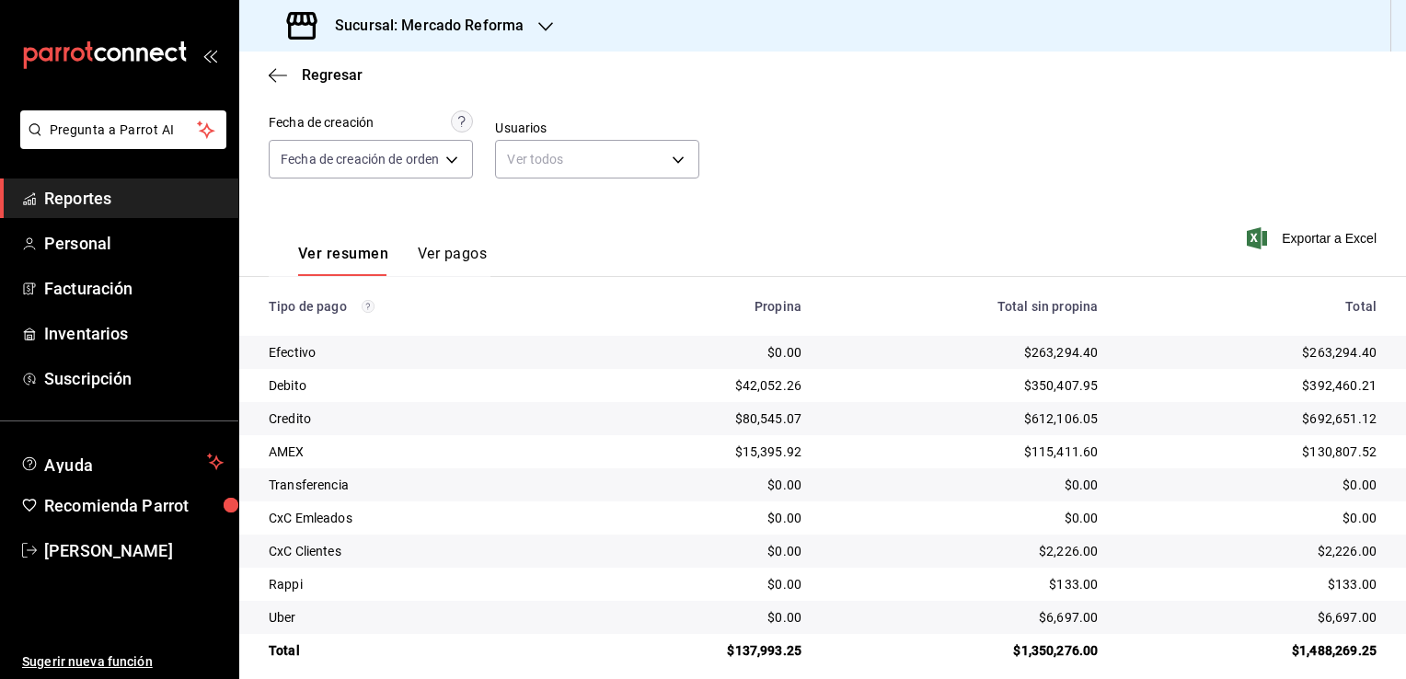
scroll to position [166, 0]
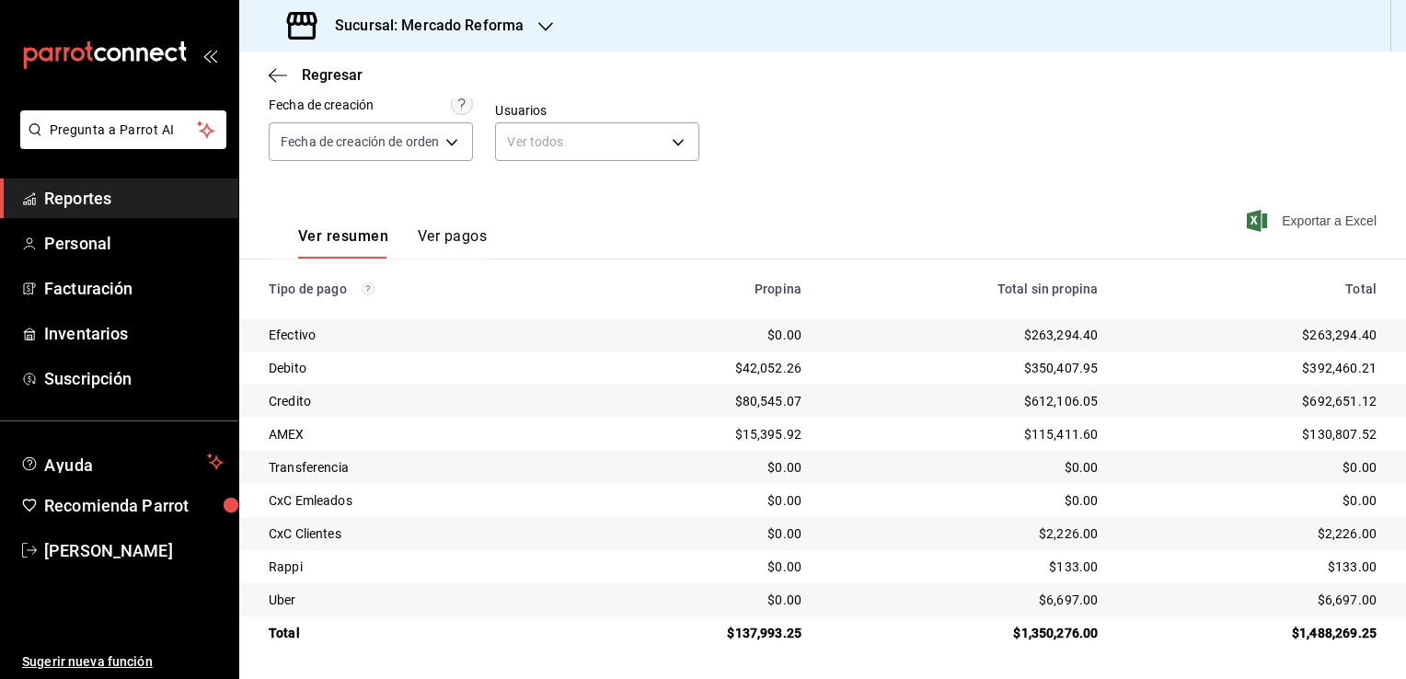
click at [1278, 216] on span "Exportar a Excel" at bounding box center [1313, 221] width 126 height 22
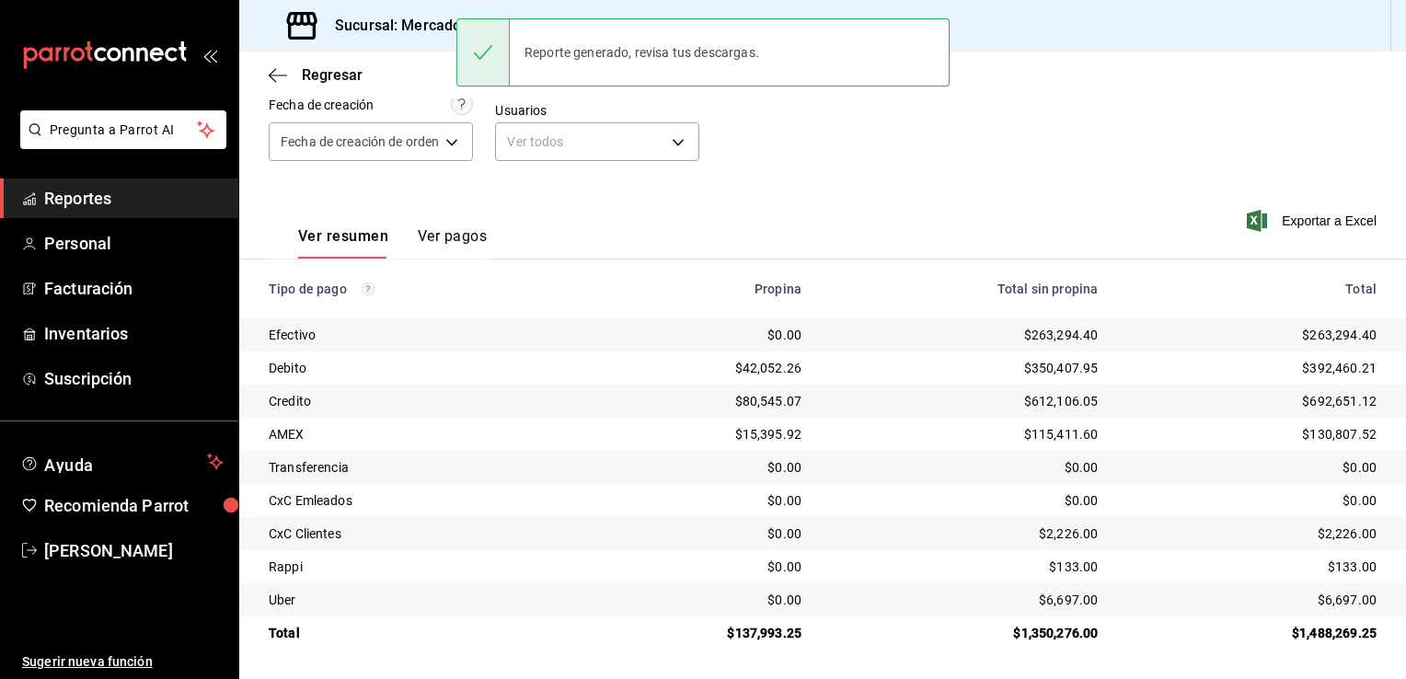
click at [900, 186] on div "Ver resumen Ver pagos Exportar a Excel" at bounding box center [822, 232] width 1166 height 98
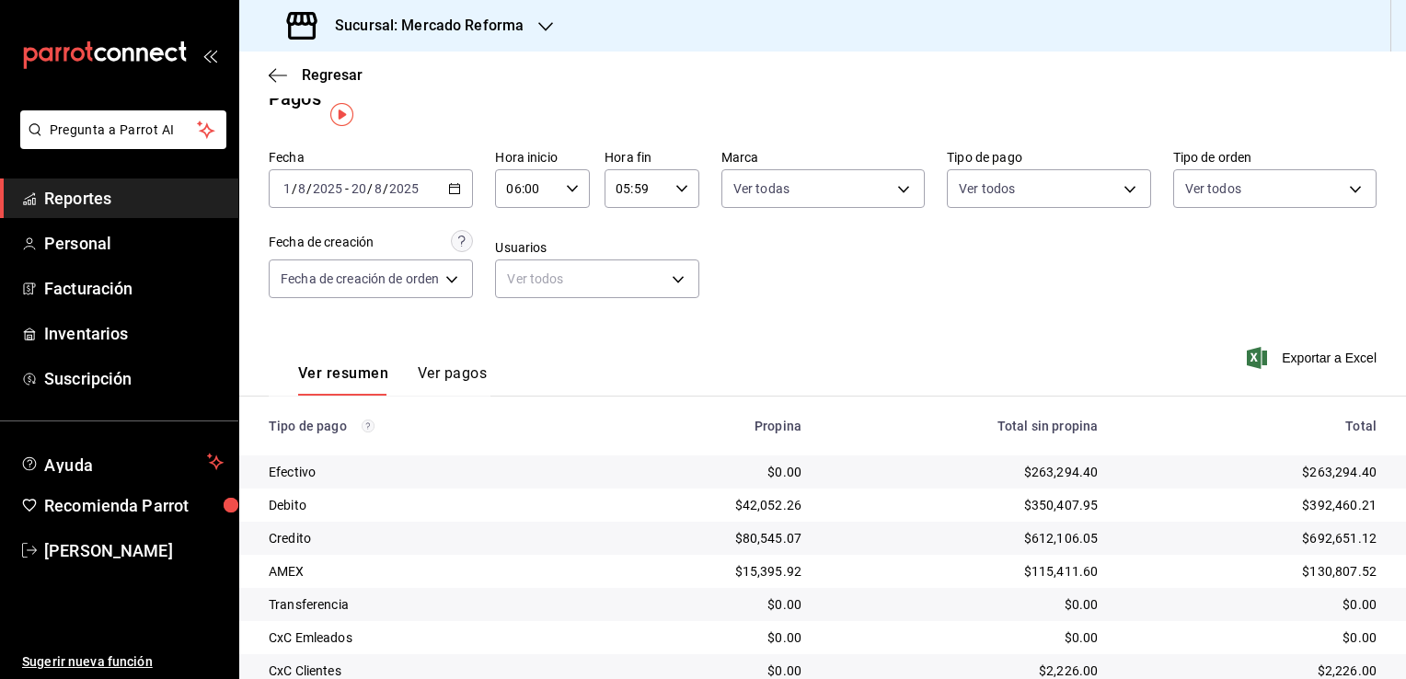
scroll to position [0, 0]
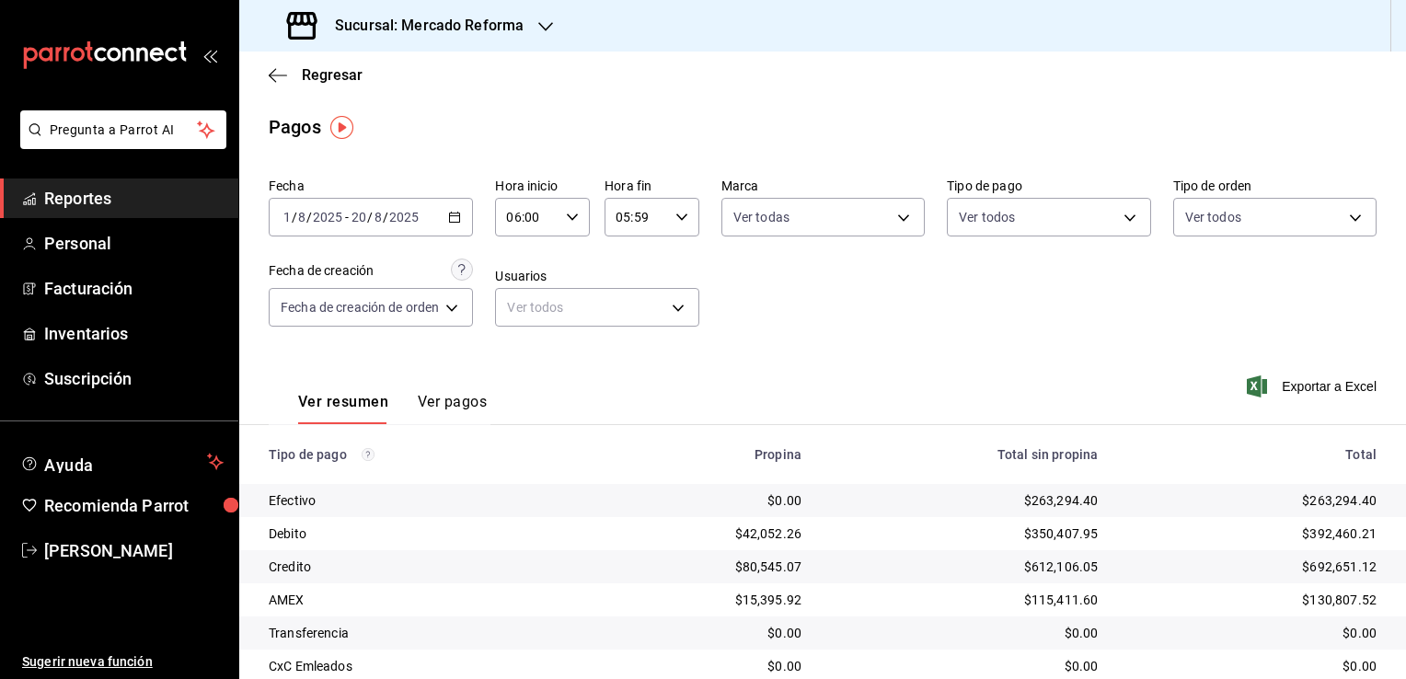
click at [144, 196] on span "Reportes" at bounding box center [133, 198] width 179 height 25
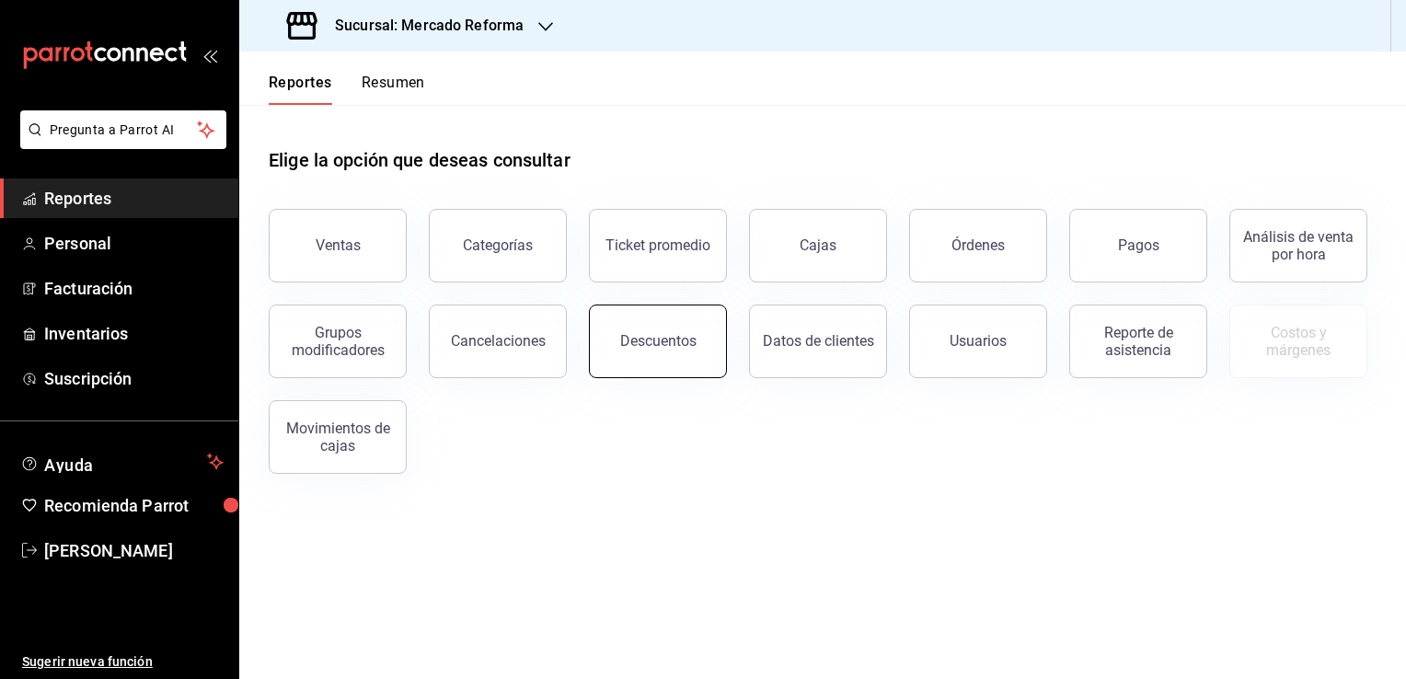
click at [633, 342] on div "Descuentos" at bounding box center [658, 340] width 76 height 17
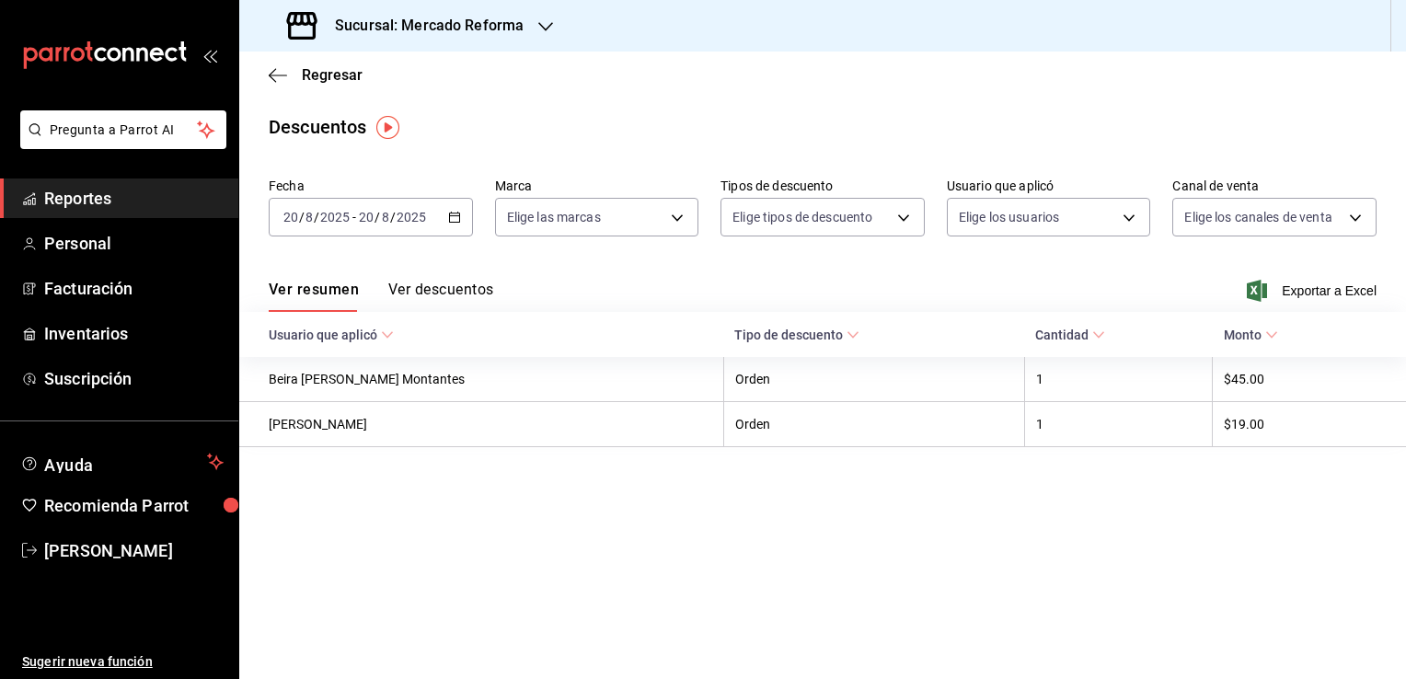
click at [454, 215] on \(Stroke\) "button" at bounding box center [454, 215] width 10 height 1
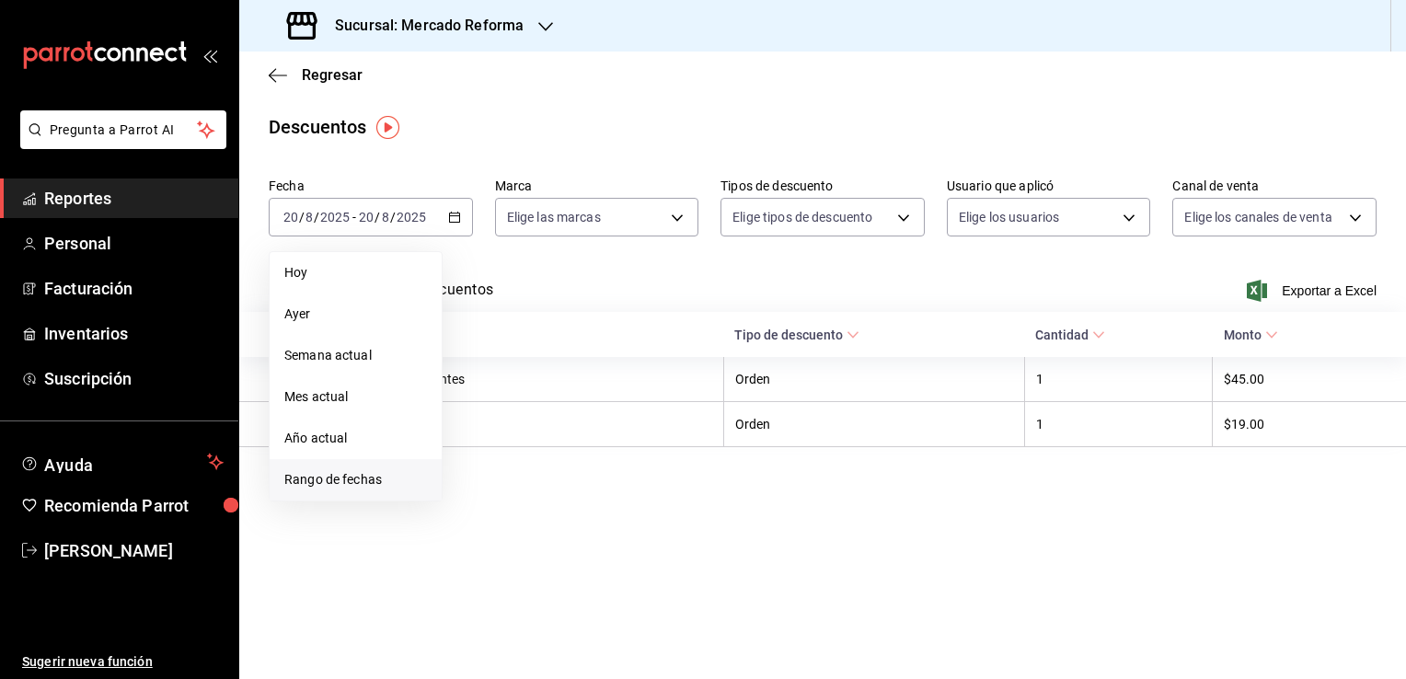
click at [383, 485] on span "Rango de fechas" at bounding box center [355, 479] width 143 height 19
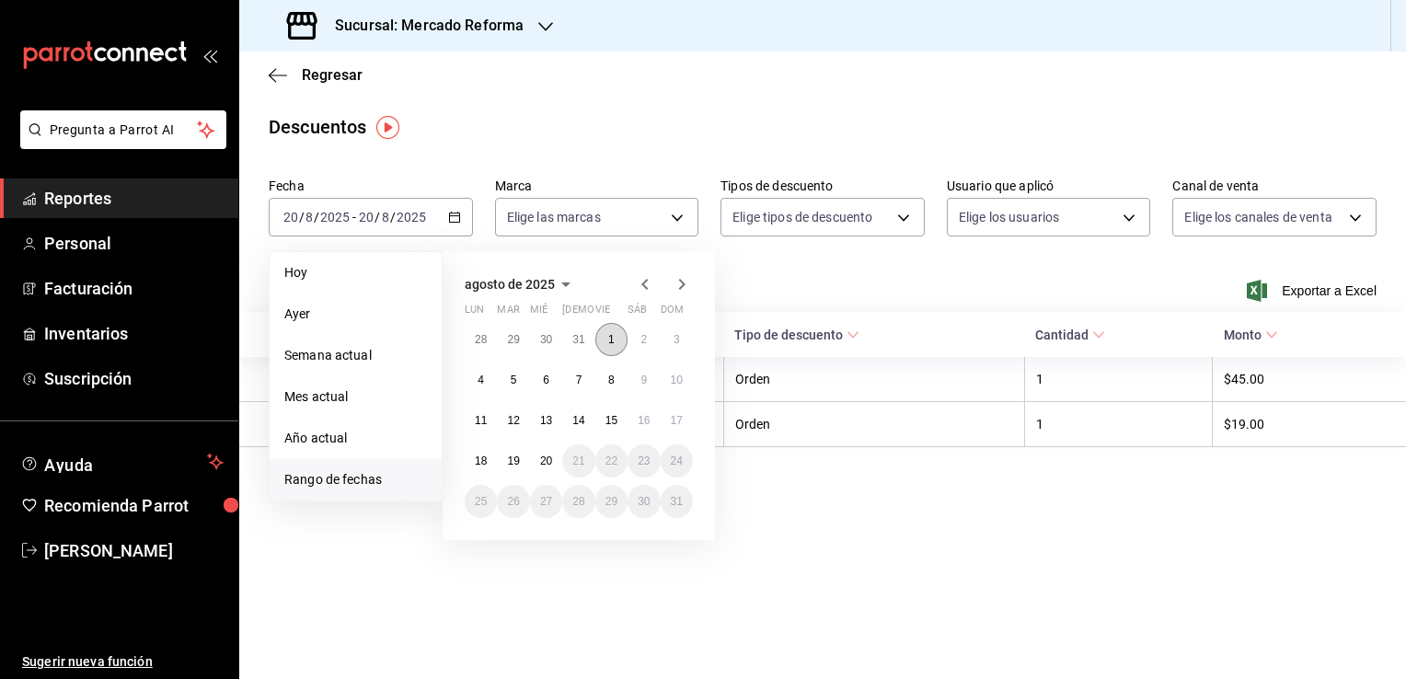
click at [608, 340] on abbr "1" at bounding box center [611, 339] width 6 height 13
click at [541, 462] on abbr "20" at bounding box center [546, 460] width 12 height 13
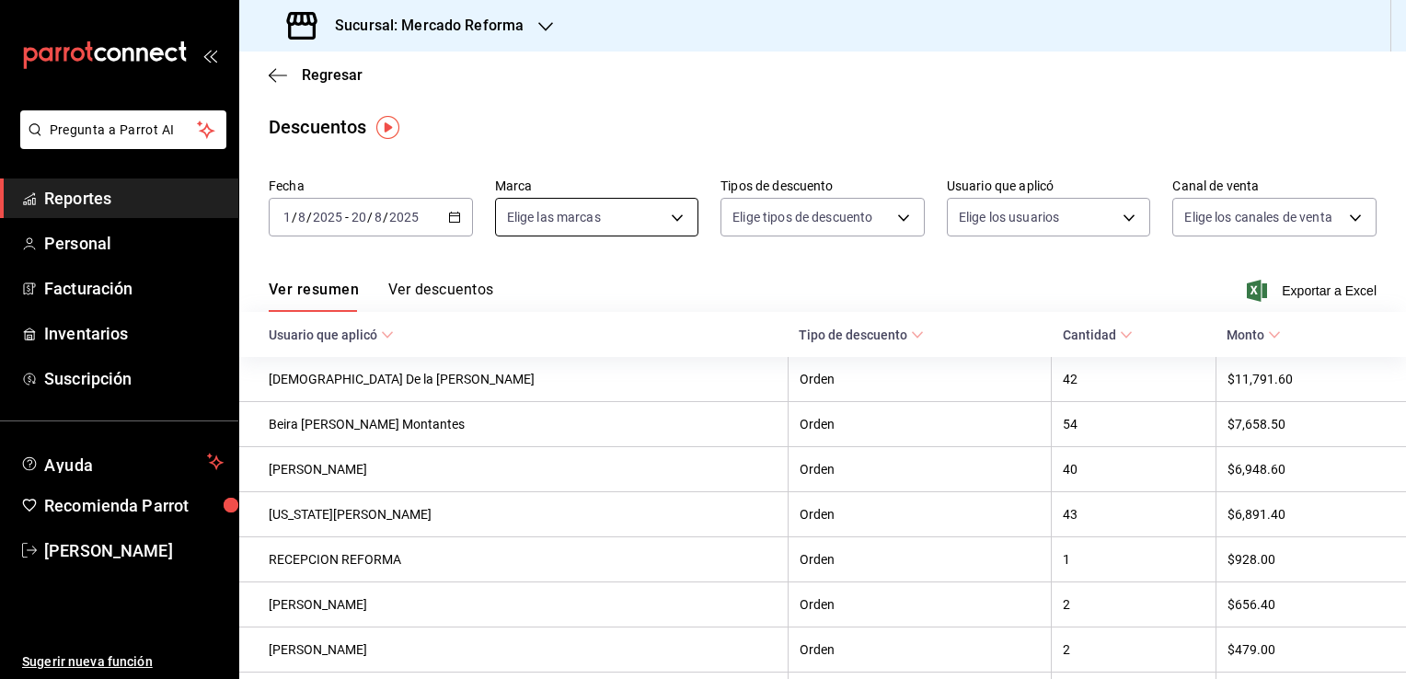
click at [674, 221] on body "Pregunta a Parrot AI Reportes Personal Facturación Inventarios Suscripción Ayud…" at bounding box center [703, 339] width 1406 height 679
click at [609, 286] on li "Ver todas" at bounding box center [593, 286] width 200 height 54
type input "ae828a00-f9e9-46fb-a95c-bc024de736cf"
checkbox input "true"
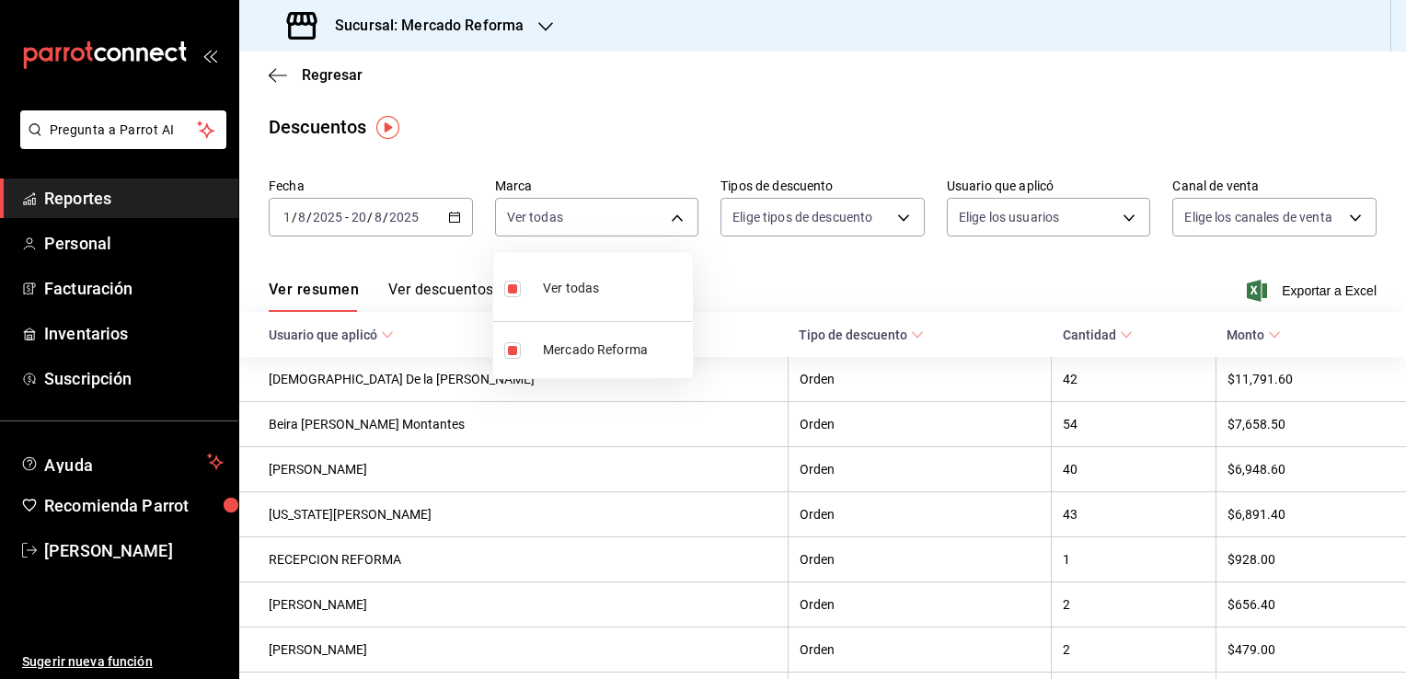
click at [904, 219] on div at bounding box center [703, 339] width 1406 height 679
click at [890, 103] on main "Regresar Descuentos Fecha [DATE] [DATE] - [DATE] [DATE] Marca Ver todas ae828a0…" at bounding box center [822, 489] width 1166 height 875
click at [1297, 296] on span "Exportar a Excel" at bounding box center [1313, 291] width 126 height 22
click at [639, 118] on div "Descuentos" at bounding box center [822, 127] width 1166 height 28
click at [167, 193] on span "Reportes" at bounding box center [133, 198] width 179 height 25
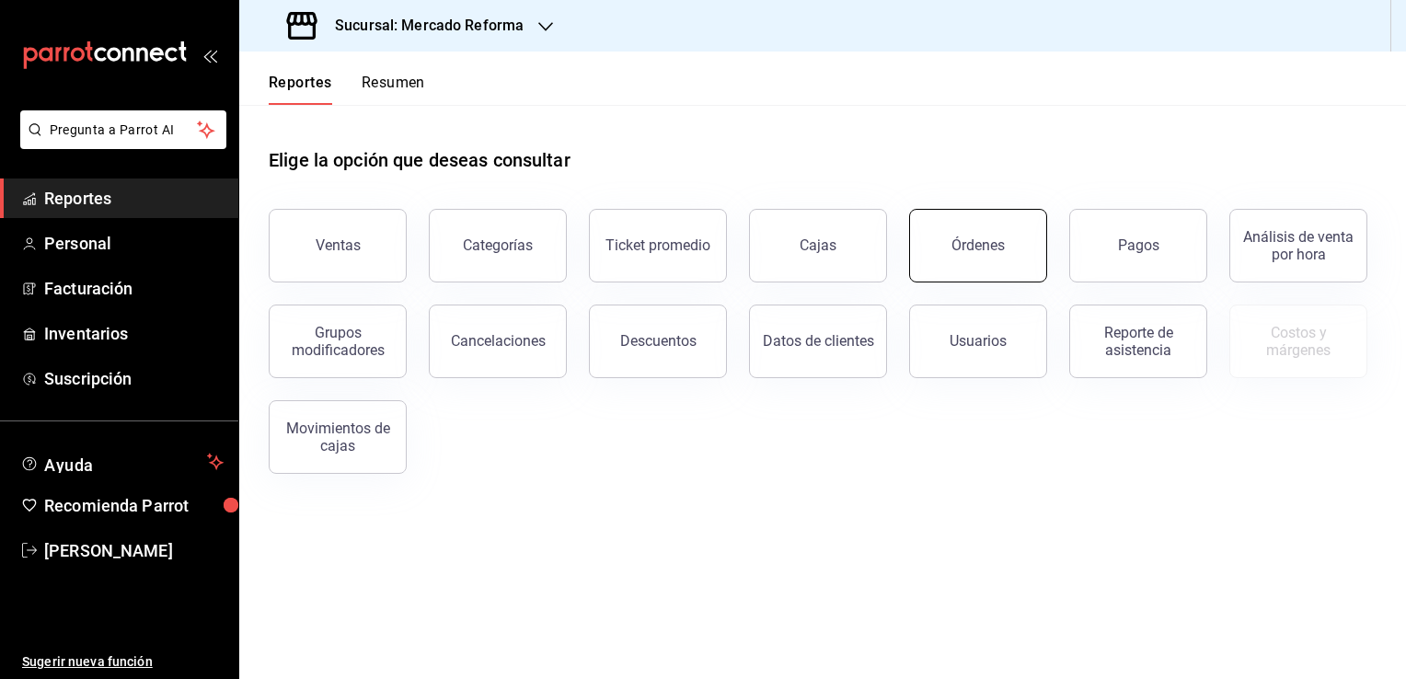
click at [975, 235] on button "Órdenes" at bounding box center [978, 246] width 138 height 74
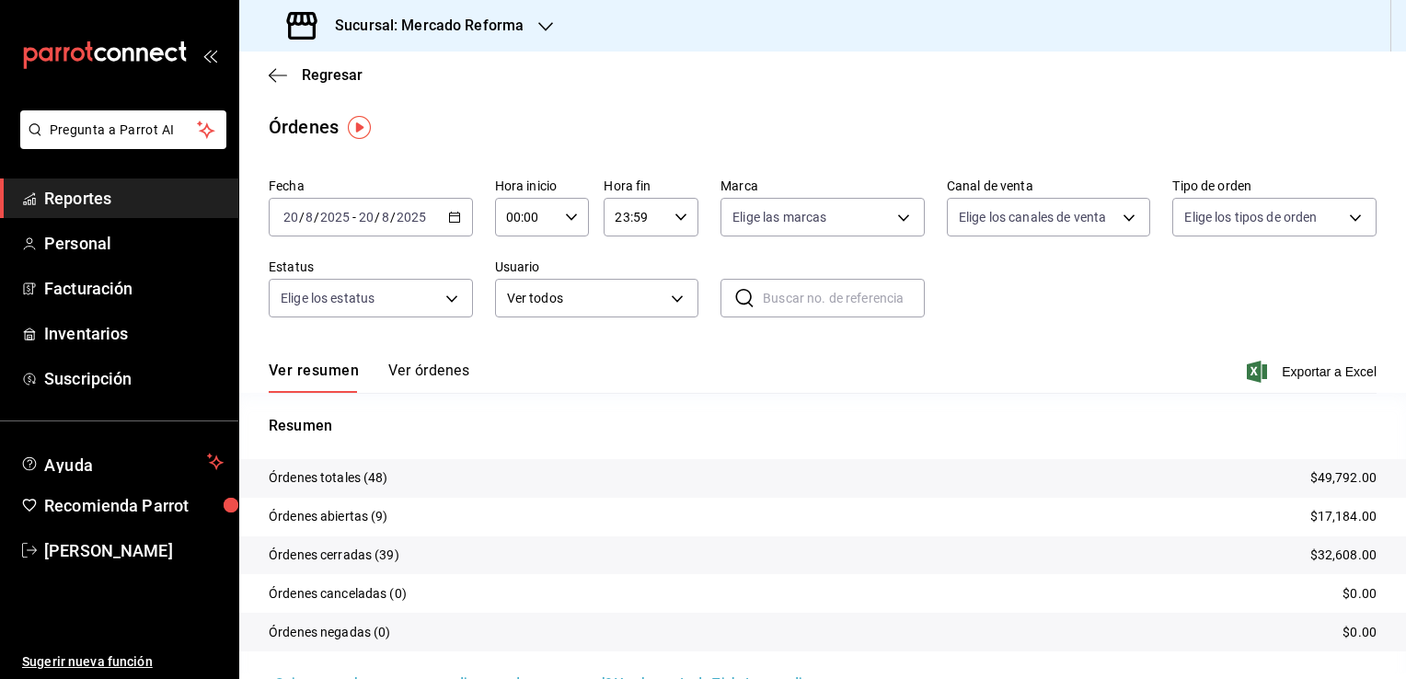
click at [449, 219] on \(Stroke\) "button" at bounding box center [454, 218] width 11 height 10
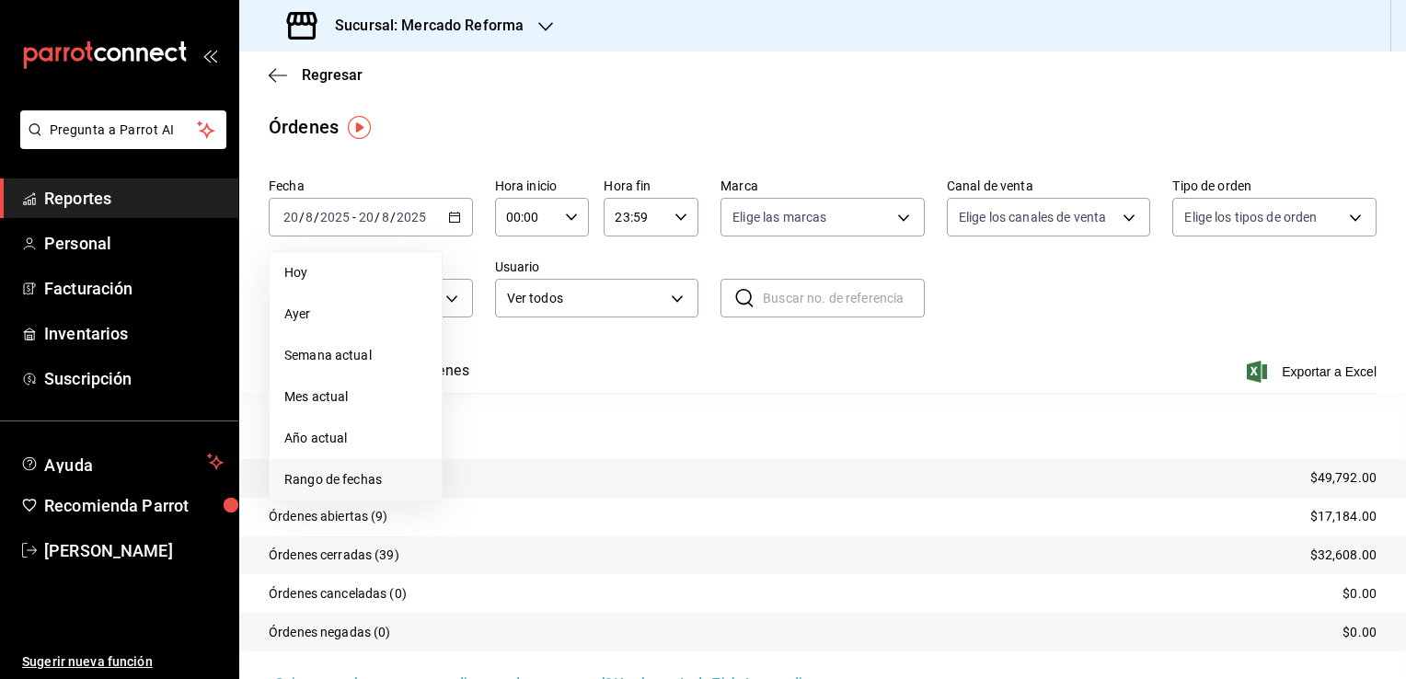
click at [387, 470] on span "Rango de fechas" at bounding box center [355, 479] width 143 height 19
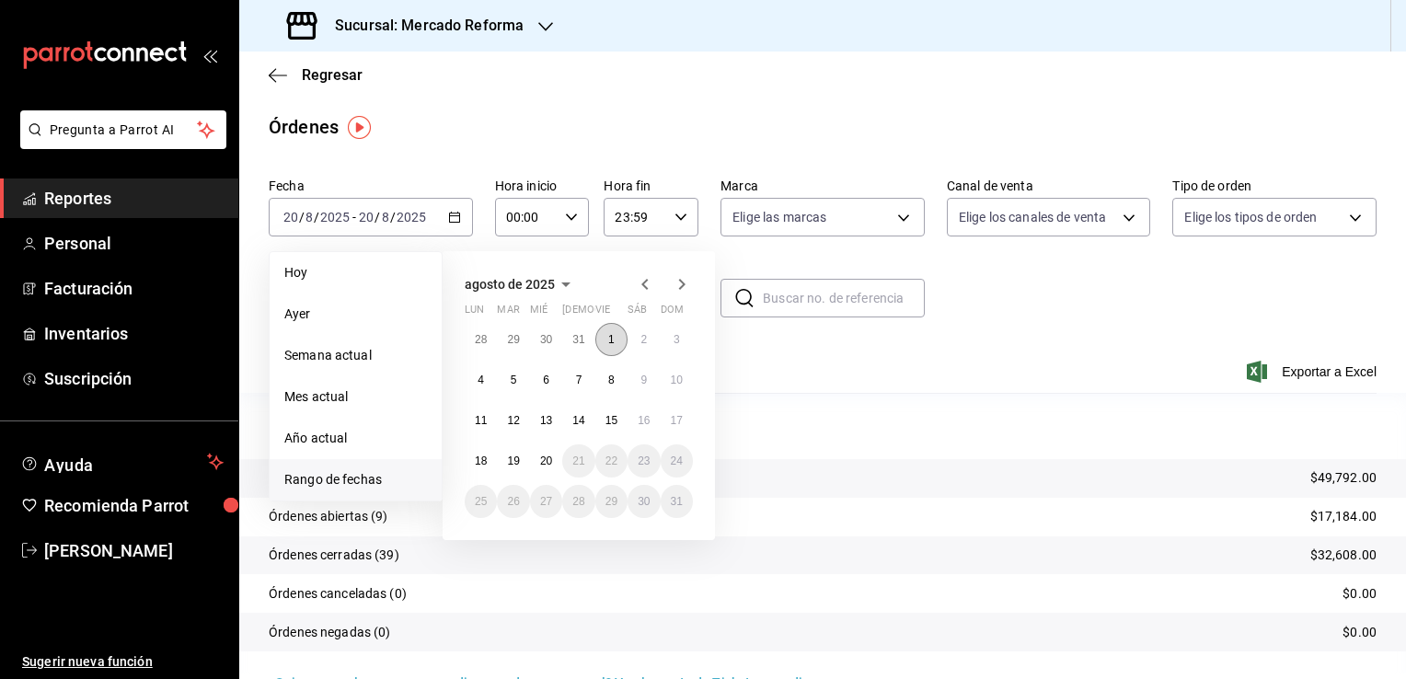
click at [615, 342] on button "1" at bounding box center [611, 339] width 32 height 33
click at [548, 463] on abbr "20" at bounding box center [546, 460] width 12 height 13
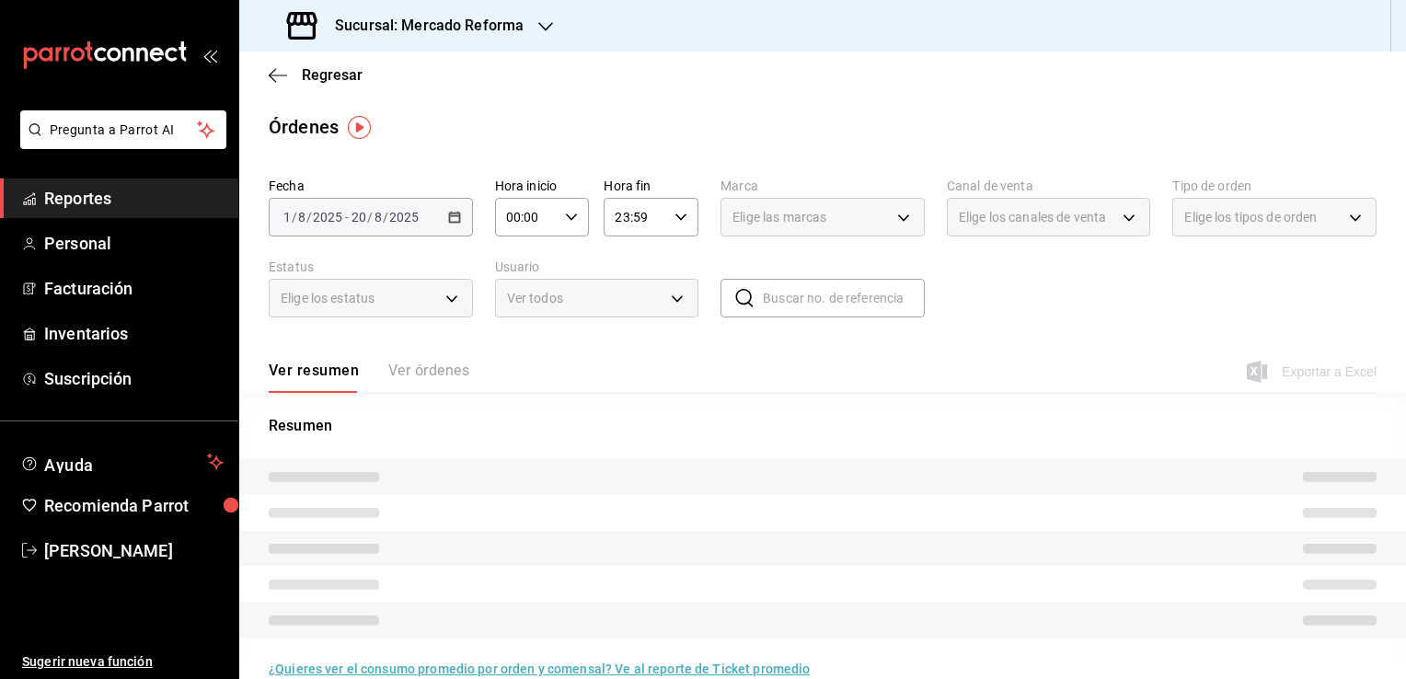
click at [566, 213] on icon "button" at bounding box center [571, 217] width 13 height 13
click at [515, 354] on span "02" at bounding box center [515, 352] width 17 height 15
type input "02:00"
click at [523, 278] on span "06" at bounding box center [515, 271] width 17 height 15
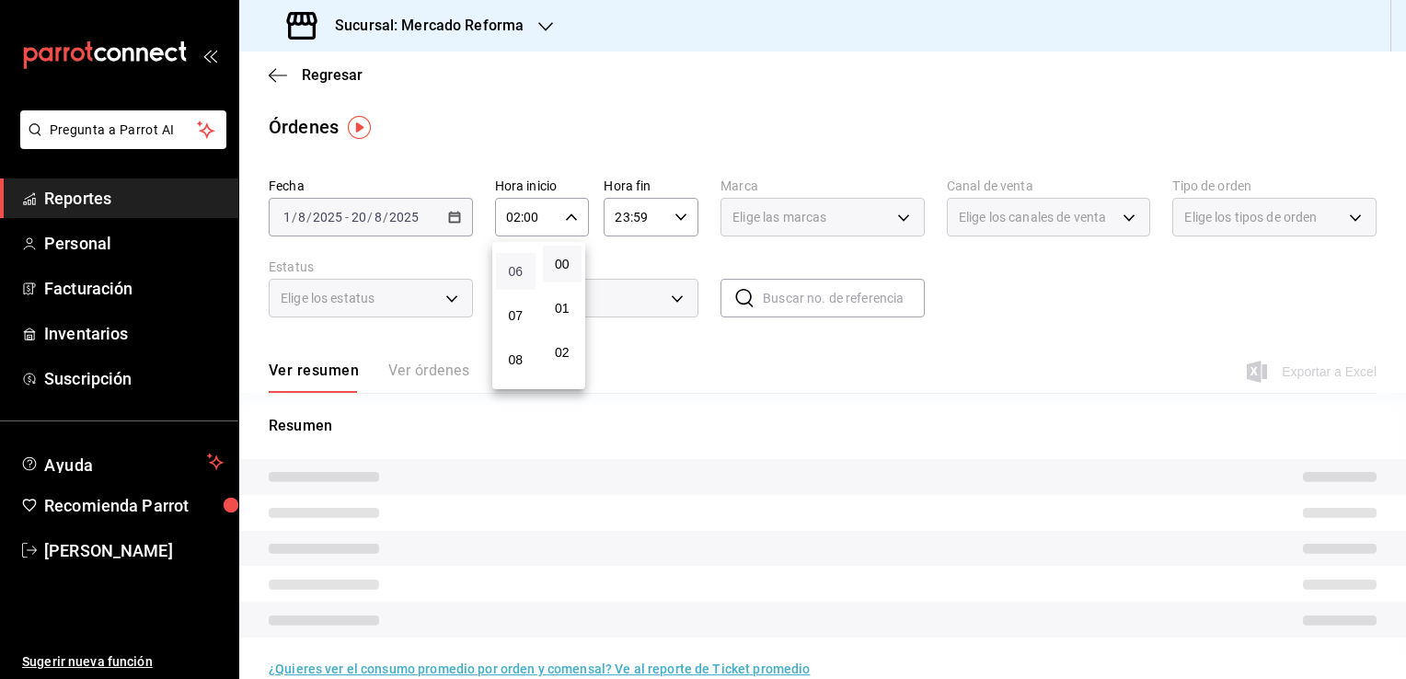
type input "06:00"
click at [649, 260] on div at bounding box center [703, 339] width 1406 height 679
click at [679, 219] on icon "button" at bounding box center [680, 217] width 13 height 13
click at [620, 286] on button "21" at bounding box center [623, 278] width 40 height 37
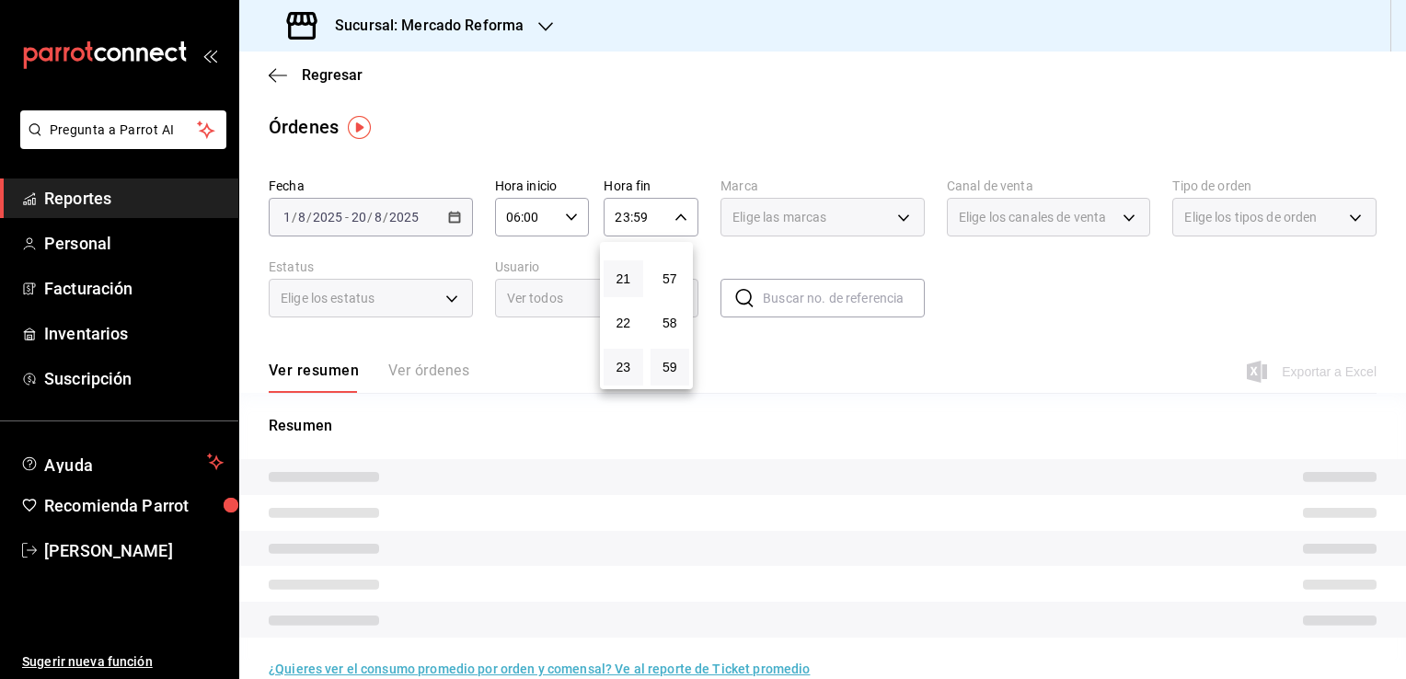
type input "21:59"
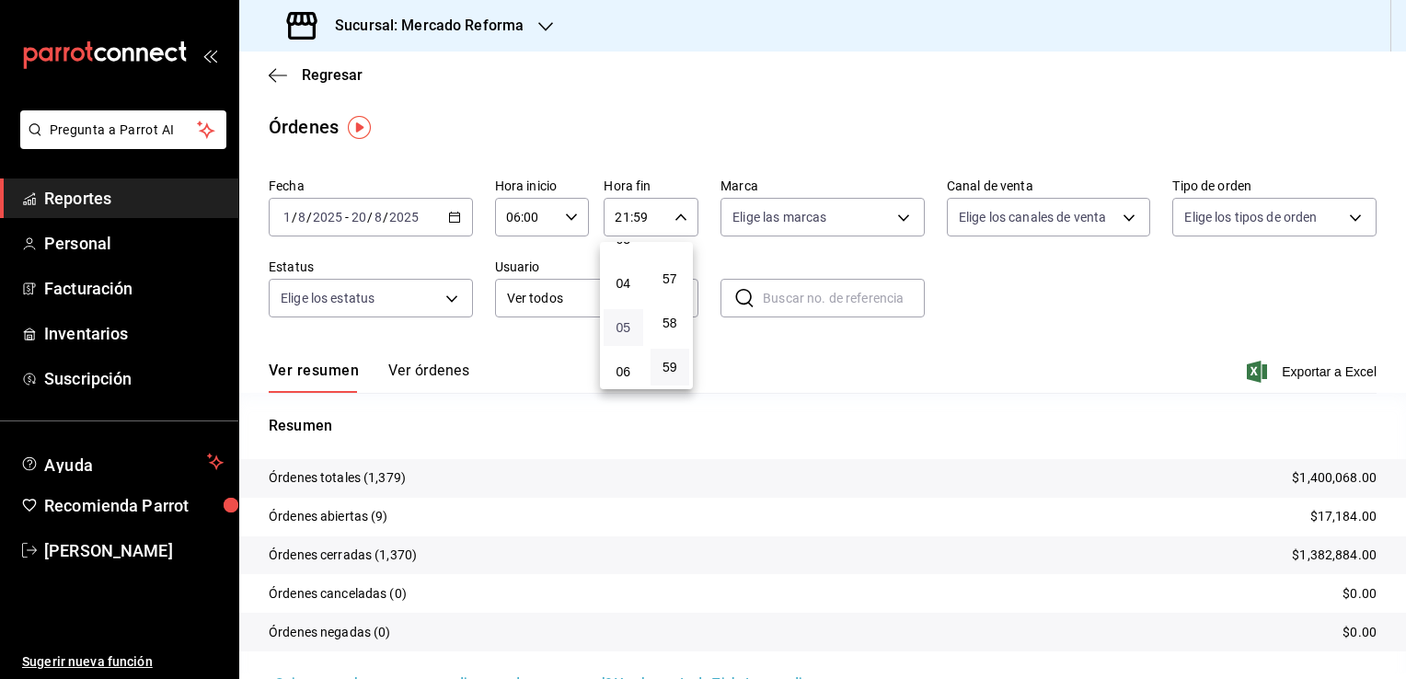
click at [620, 331] on span "05" at bounding box center [623, 327] width 17 height 15
type input "05:59"
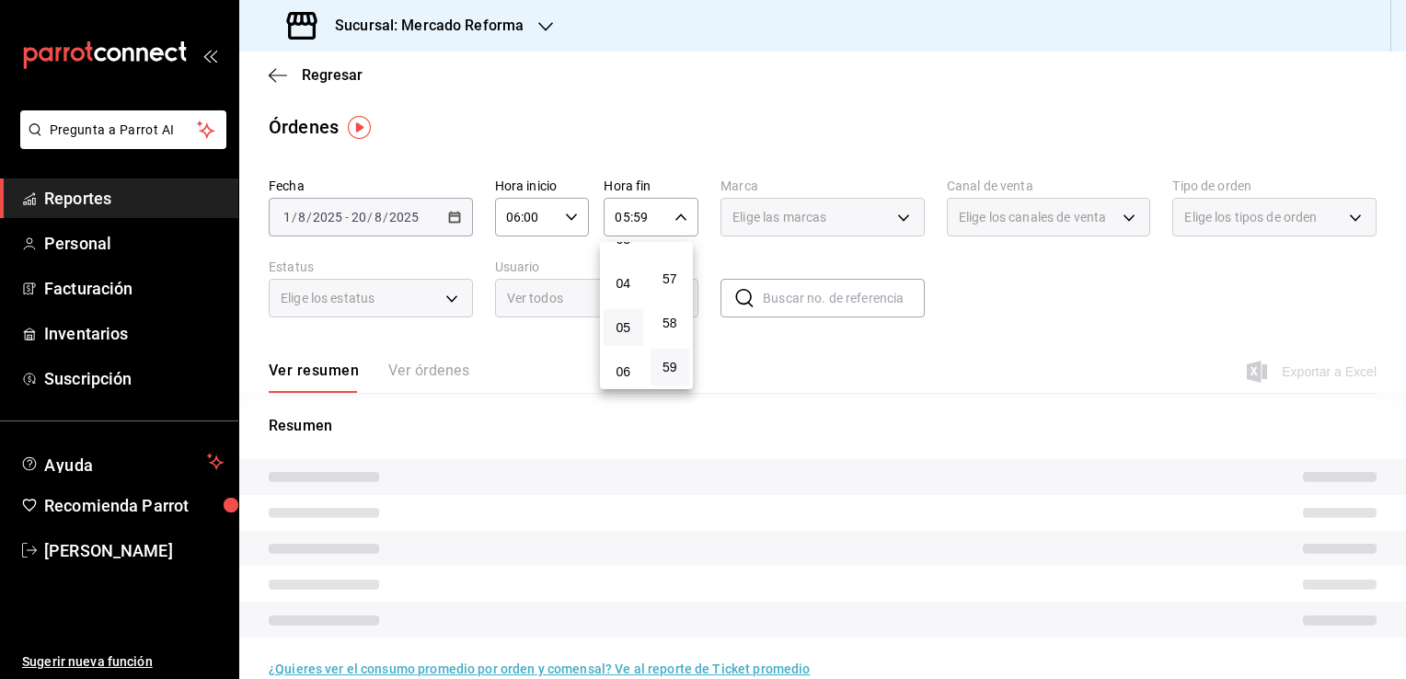
click at [784, 361] on div at bounding box center [703, 339] width 1406 height 679
click at [894, 221] on div "Elige las marcas" at bounding box center [822, 217] width 204 height 39
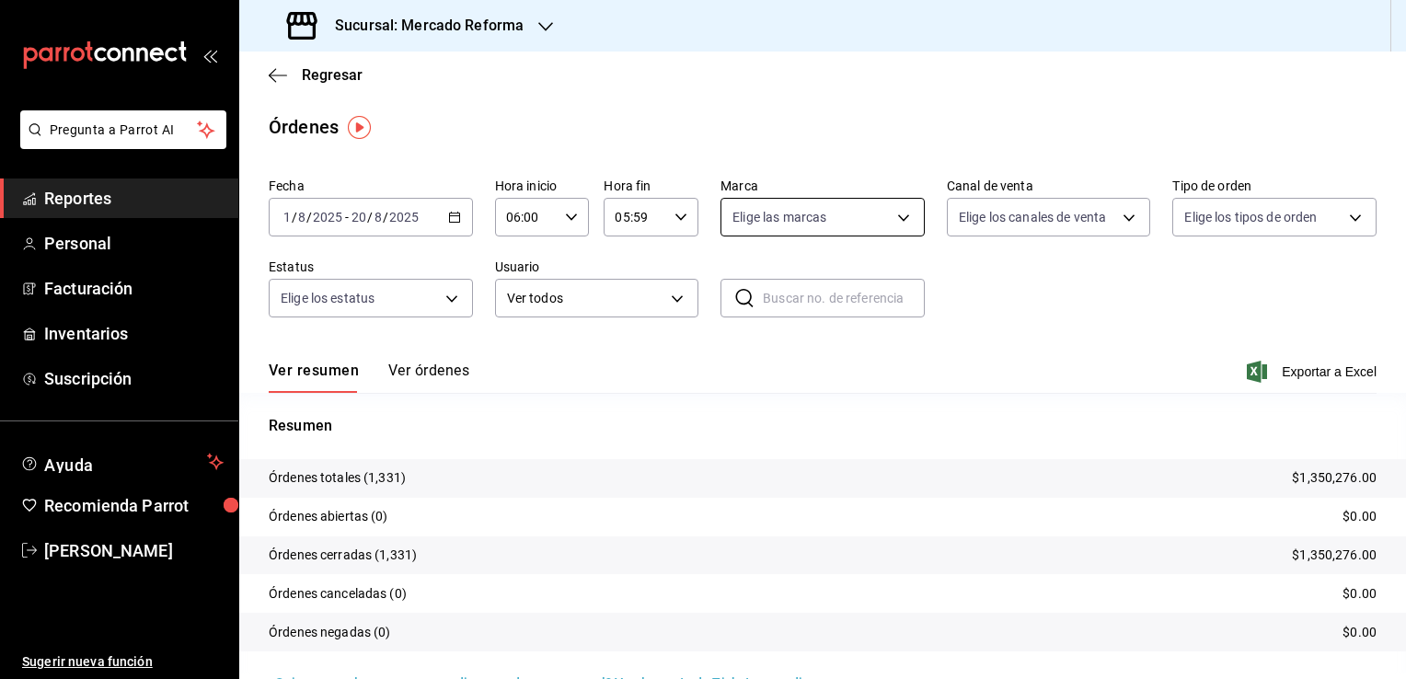
click at [890, 218] on body "Pregunta a Parrot AI Reportes Personal Facturación Inventarios Suscripción Ayud…" at bounding box center [703, 339] width 1406 height 679
click at [802, 289] on span "Ver todas" at bounding box center [793, 288] width 56 height 19
type input "ae828a00-f9e9-46fb-a95c-bc024de736cf"
checkbox input "true"
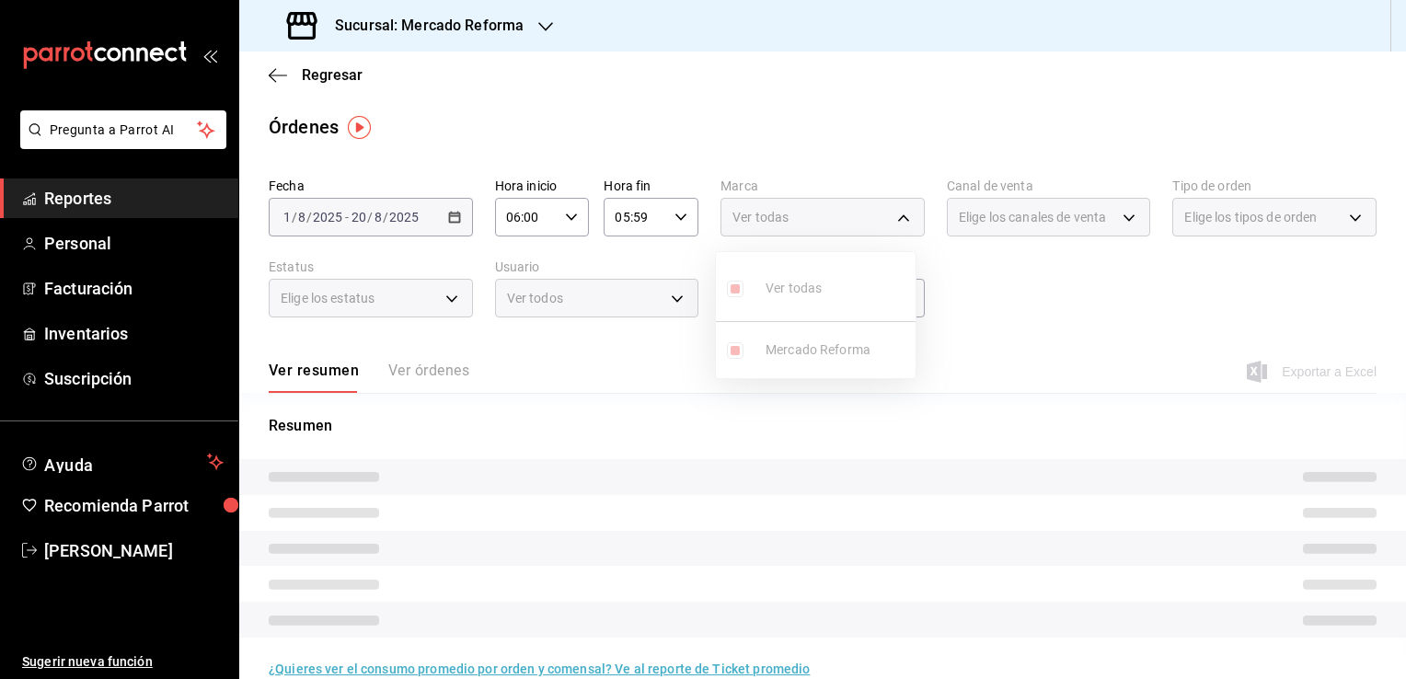
click at [1007, 332] on div at bounding box center [703, 339] width 1406 height 679
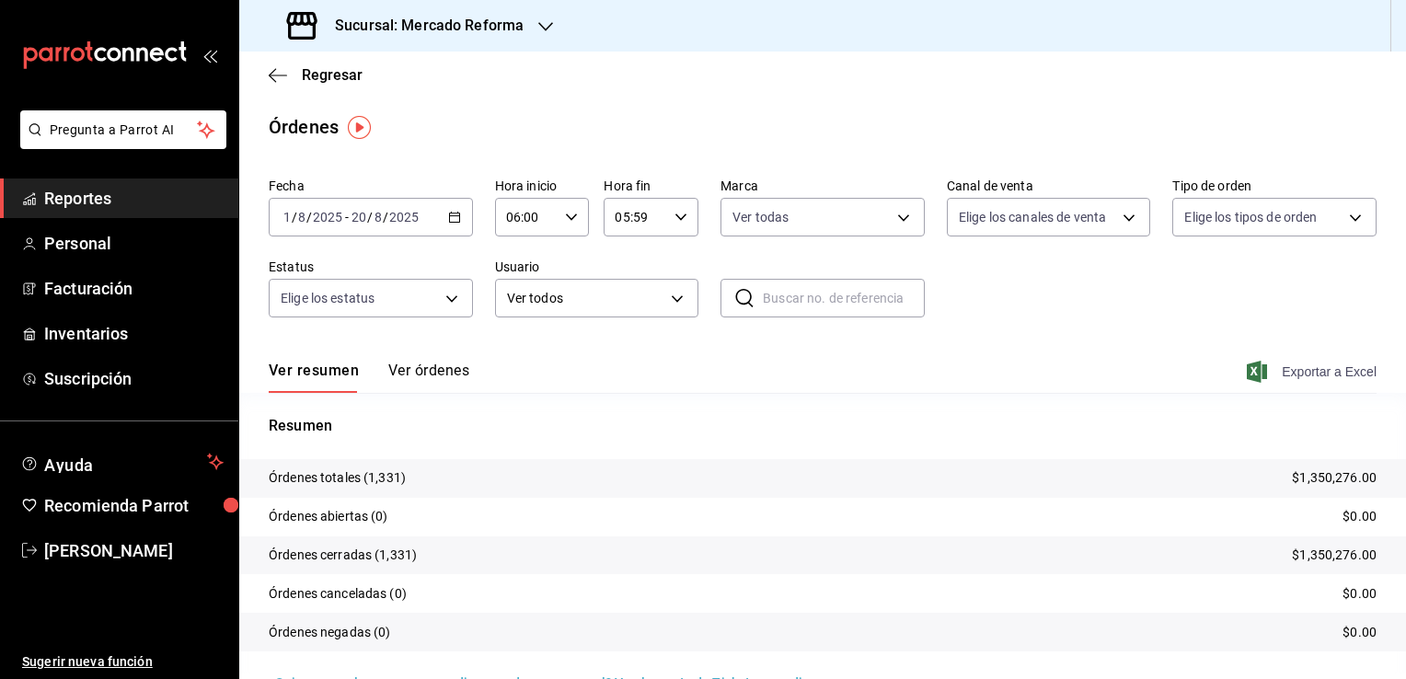
click at [1303, 373] on span "Exportar a Excel" at bounding box center [1313, 372] width 126 height 22
click at [1289, 370] on div "Exportando a excel..." at bounding box center [1301, 371] width 149 height 17
